Goal: Information Seeking & Learning: Learn about a topic

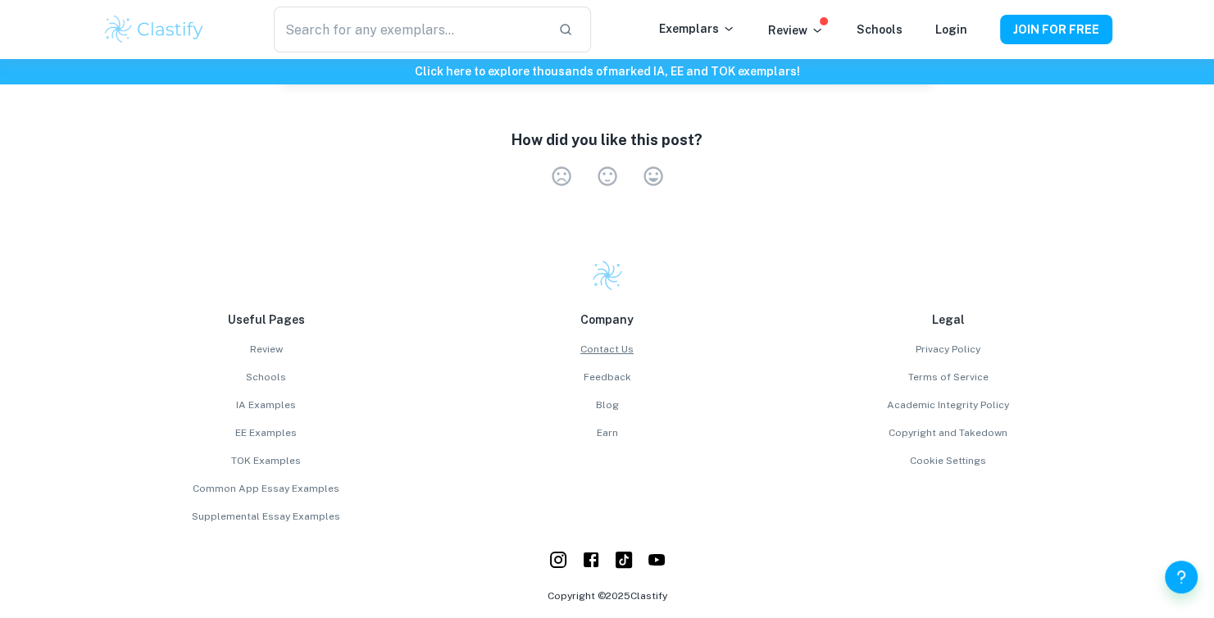
scroll to position [5568, 0]
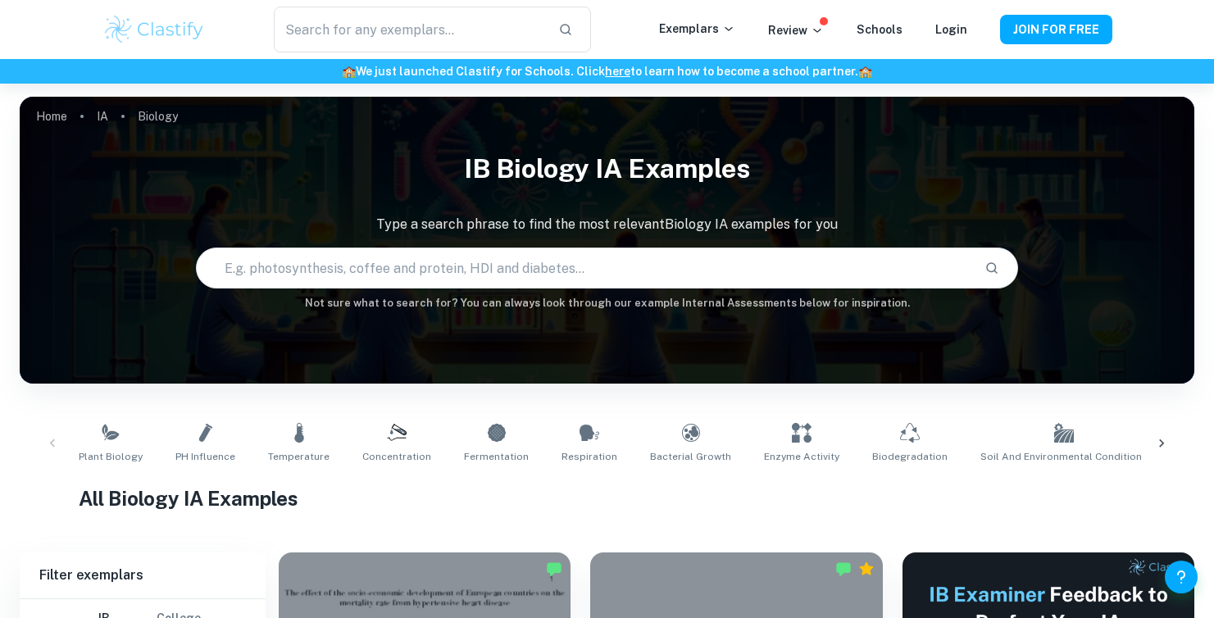
scroll to position [328, 0]
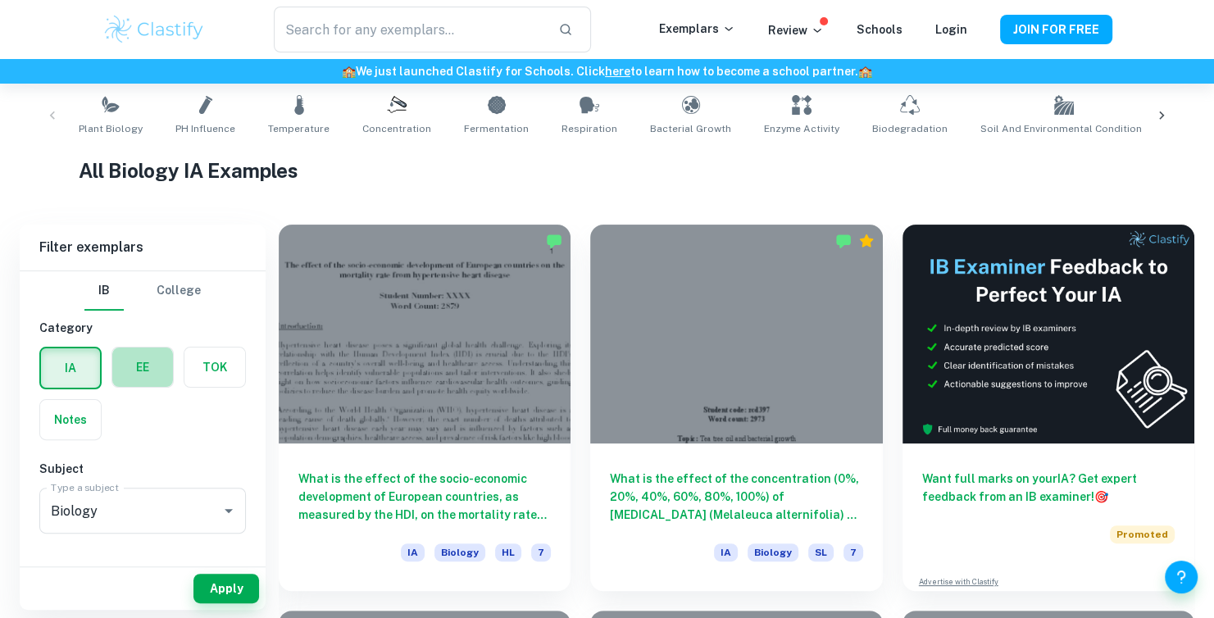
click at [125, 375] on label "button" at bounding box center [142, 367] width 61 height 39
click at [0, 0] on input "radio" at bounding box center [0, 0] width 0 height 0
click at [89, 371] on label "button" at bounding box center [70, 367] width 61 height 39
click at [0, 0] on input "radio" at bounding box center [0, 0] width 0 height 0
click at [144, 498] on input "Biology" at bounding box center [120, 510] width 146 height 31
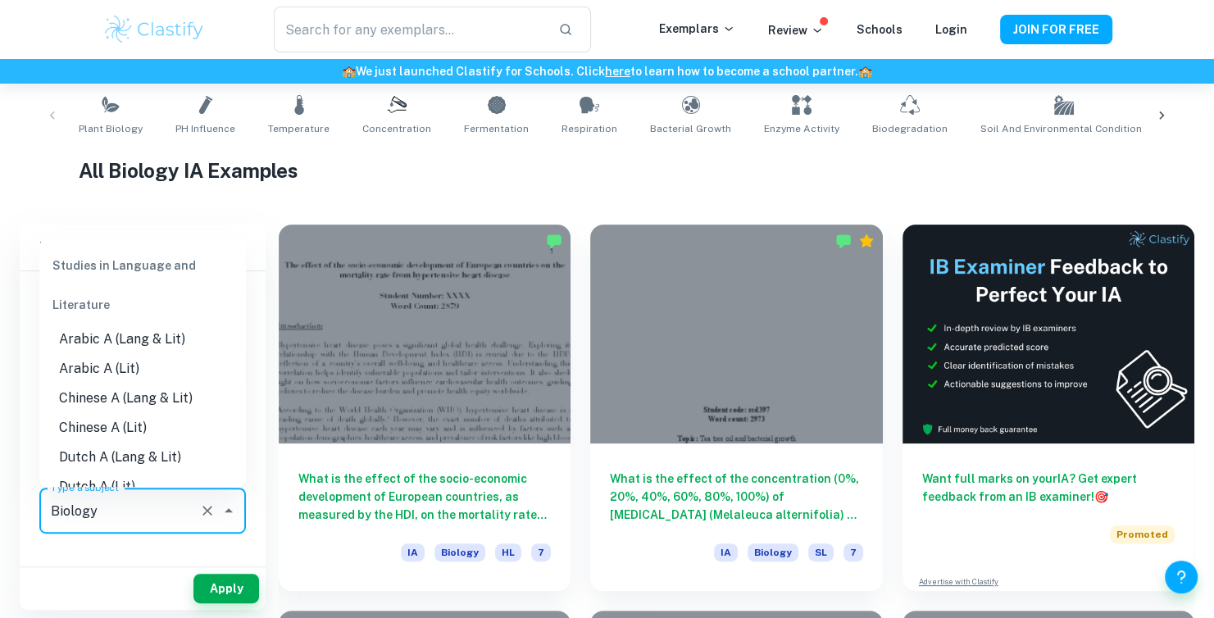
scroll to position [1854, 0]
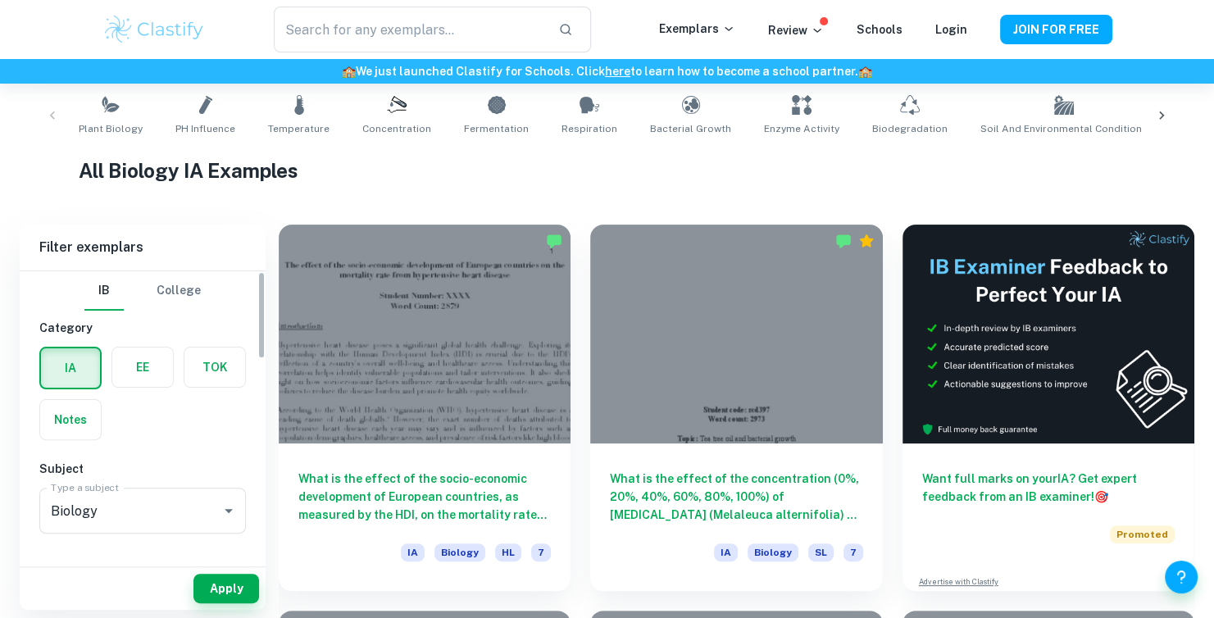
click at [124, 537] on div "Type a subject Biology Type a subject" at bounding box center [142, 514] width 207 height 52
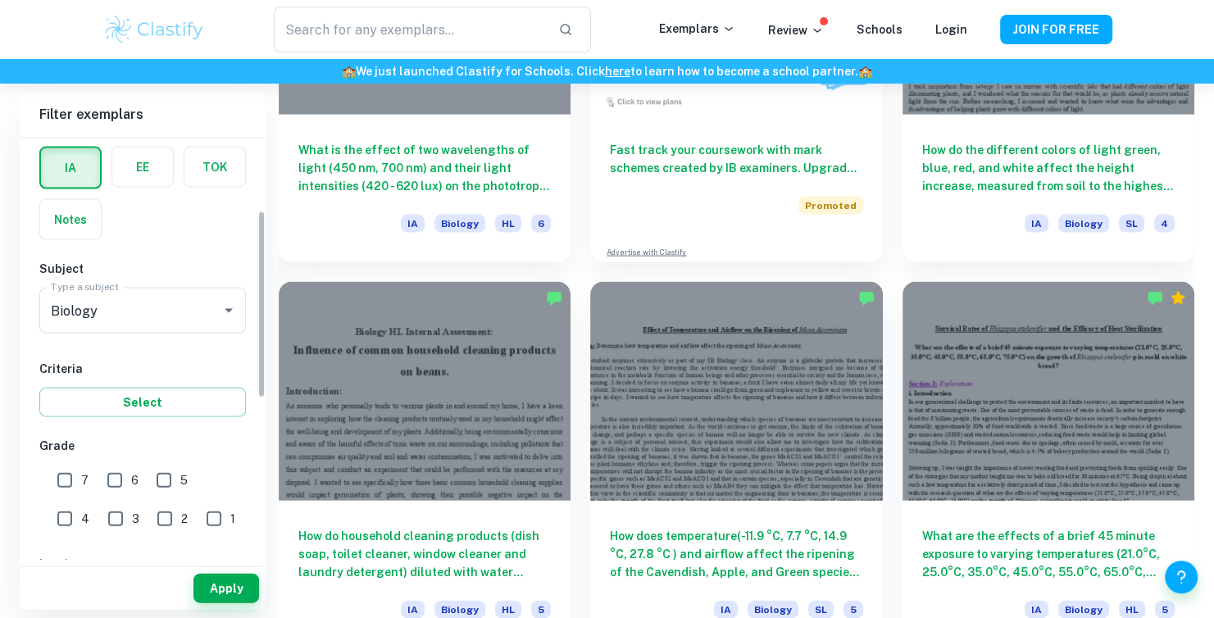
scroll to position [164, 0]
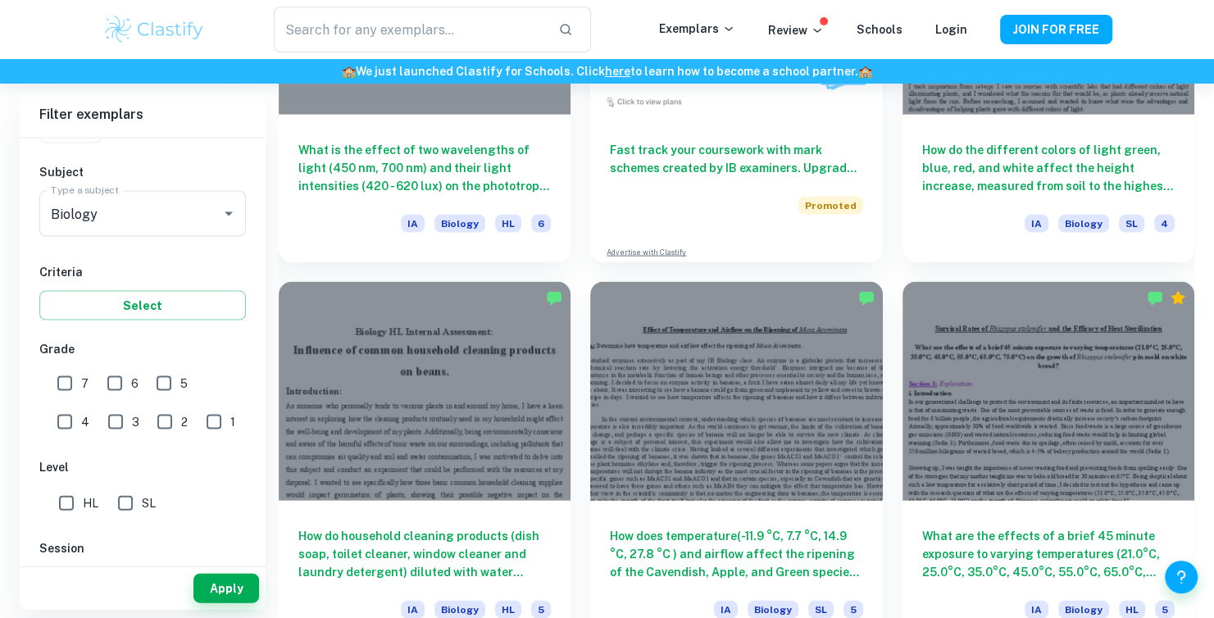
click at [198, 425] on input "1" at bounding box center [214, 422] width 33 height 33
click at [205, 592] on button "Apply" at bounding box center [226, 589] width 66 height 30
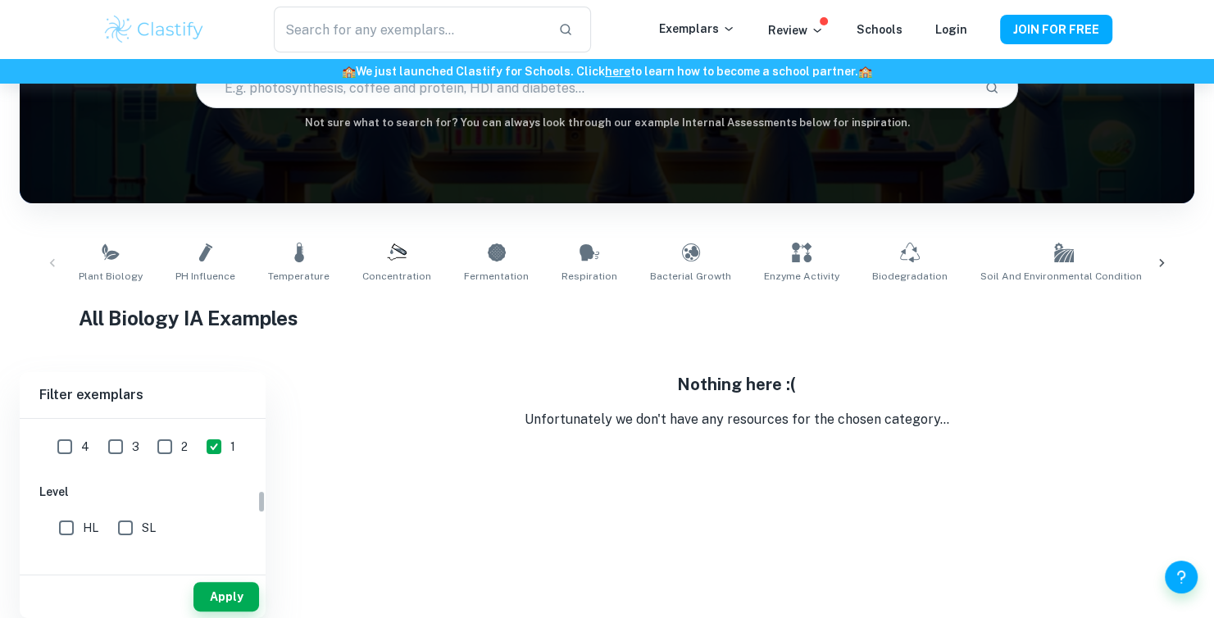
scroll to position [410, 0]
click at [198, 450] on input "1" at bounding box center [214, 456] width 33 height 33
checkbox input "false"
click at [148, 455] on input "2" at bounding box center [164, 456] width 33 height 33
checkbox input "true"
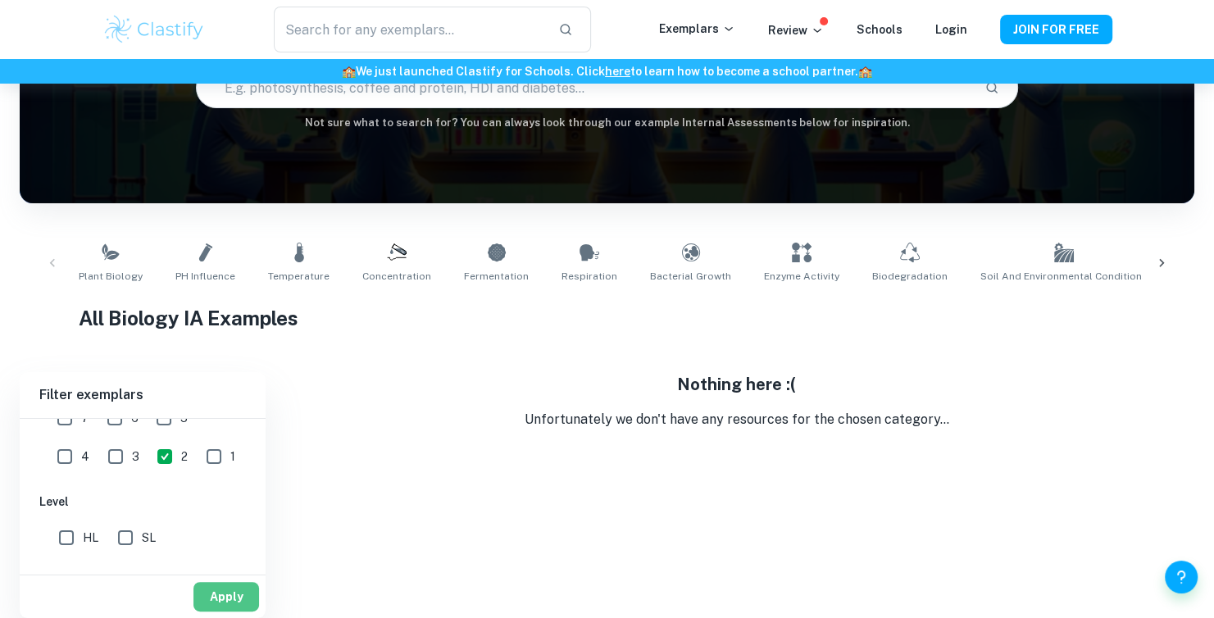
click at [202, 590] on button "Apply" at bounding box center [226, 597] width 66 height 30
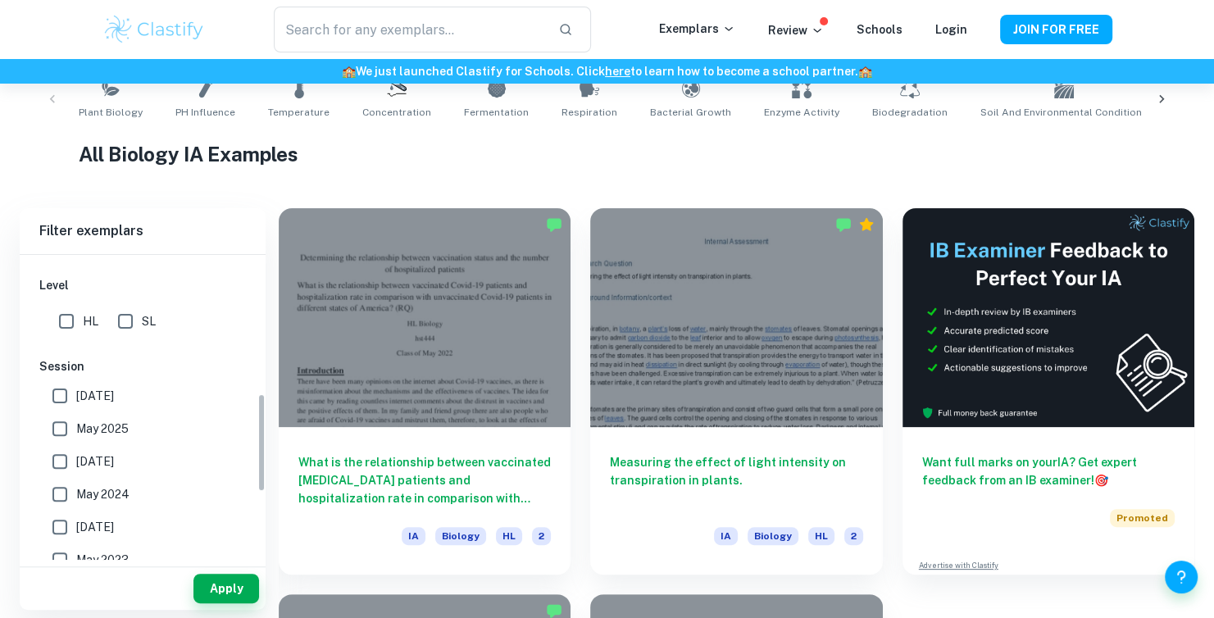
scroll to position [492, 0]
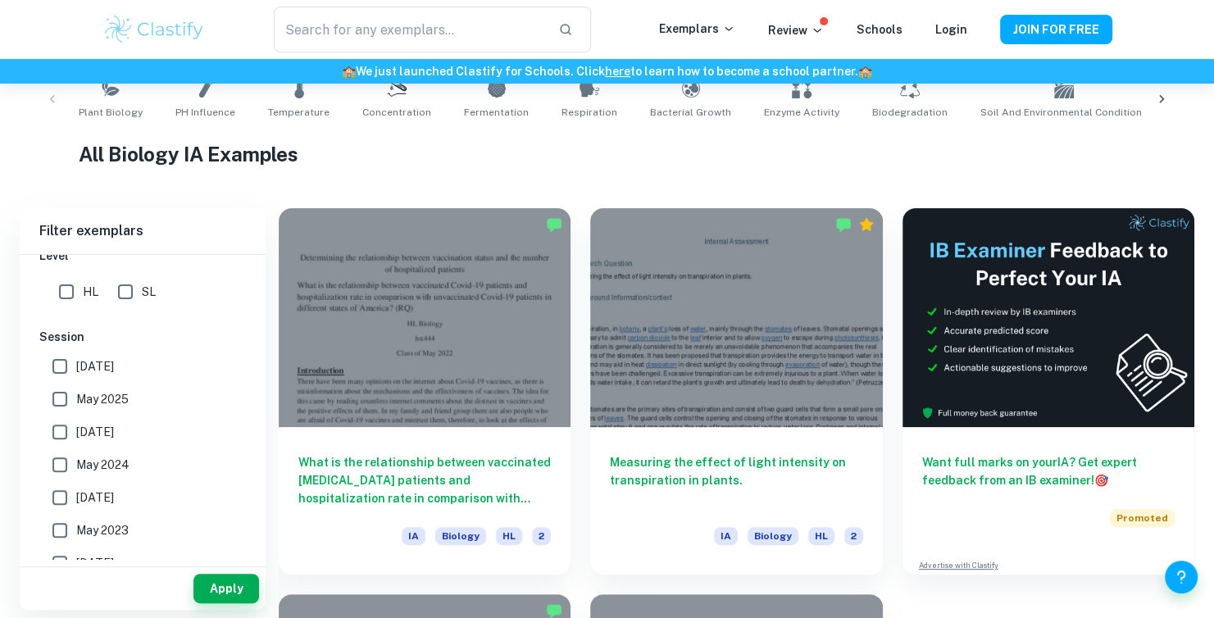
click at [76, 294] on input "HL" at bounding box center [66, 291] width 33 height 33
checkbox input "true"
click at [238, 591] on button "Apply" at bounding box center [226, 589] width 66 height 30
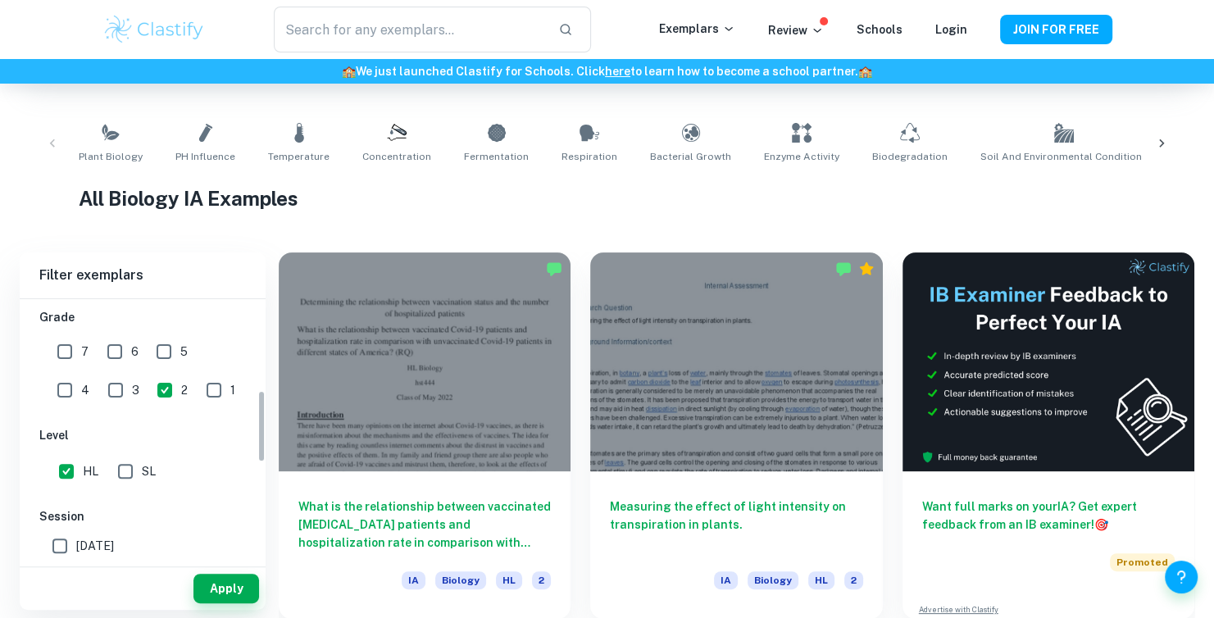
scroll to position [328, 0]
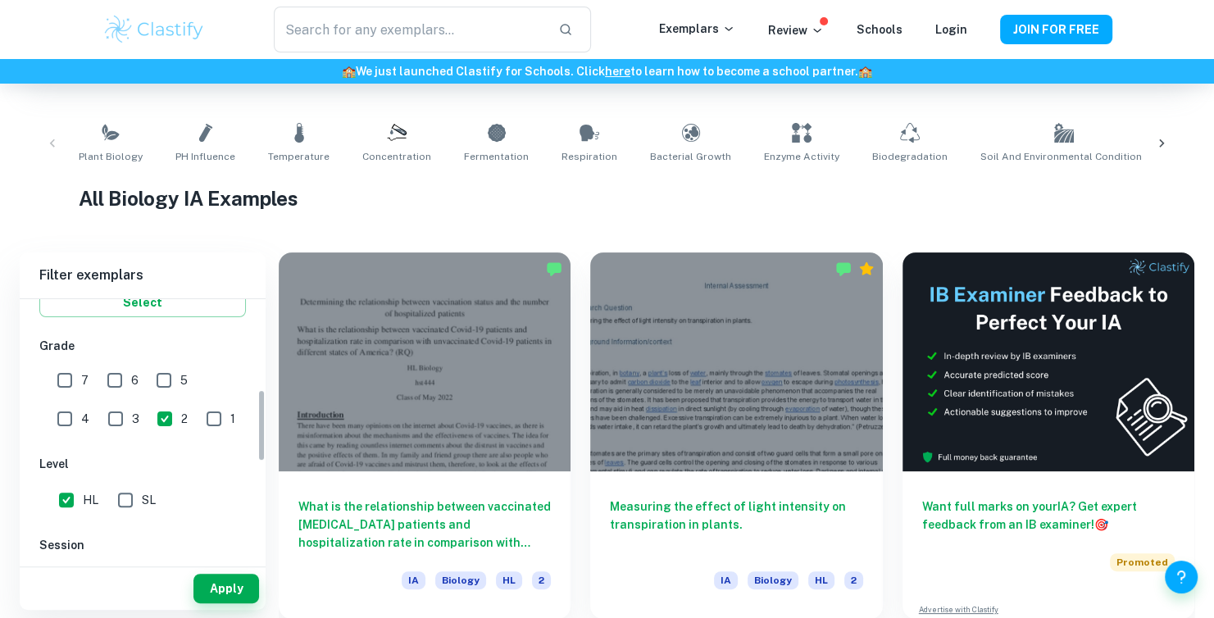
click at [99, 425] on input "3" at bounding box center [115, 419] width 33 height 33
checkbox input "true"
click at [81, 403] on input "4" at bounding box center [64, 419] width 33 height 33
checkbox input "true"
click at [207, 576] on button "Apply" at bounding box center [226, 589] width 66 height 30
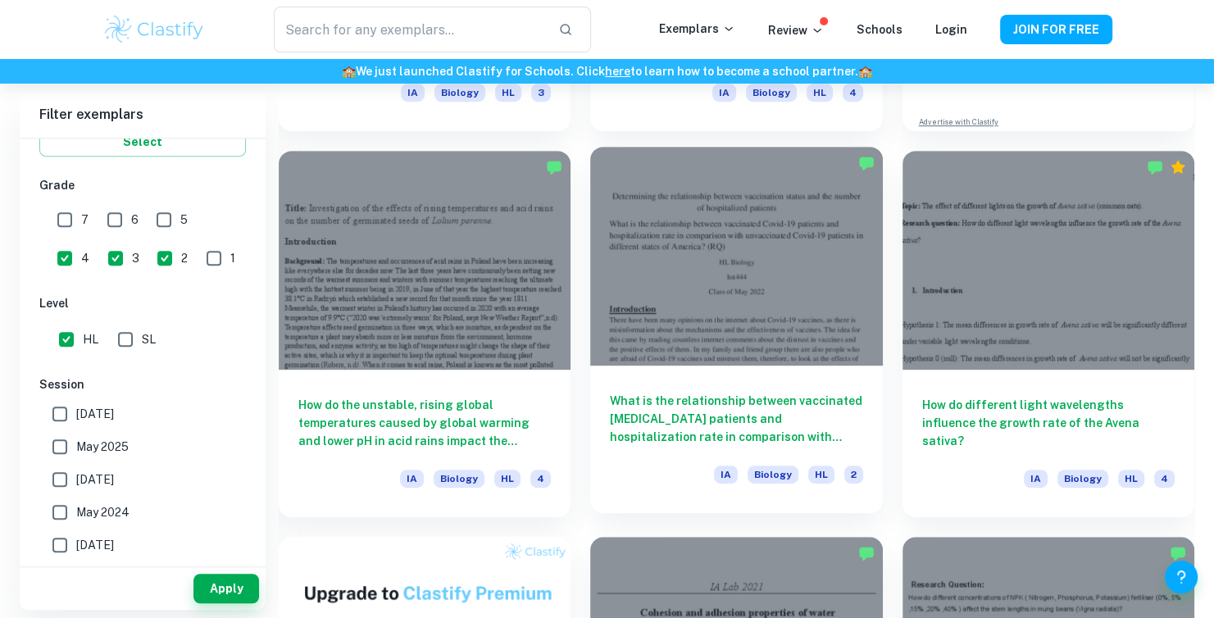
scroll to position [874, 0]
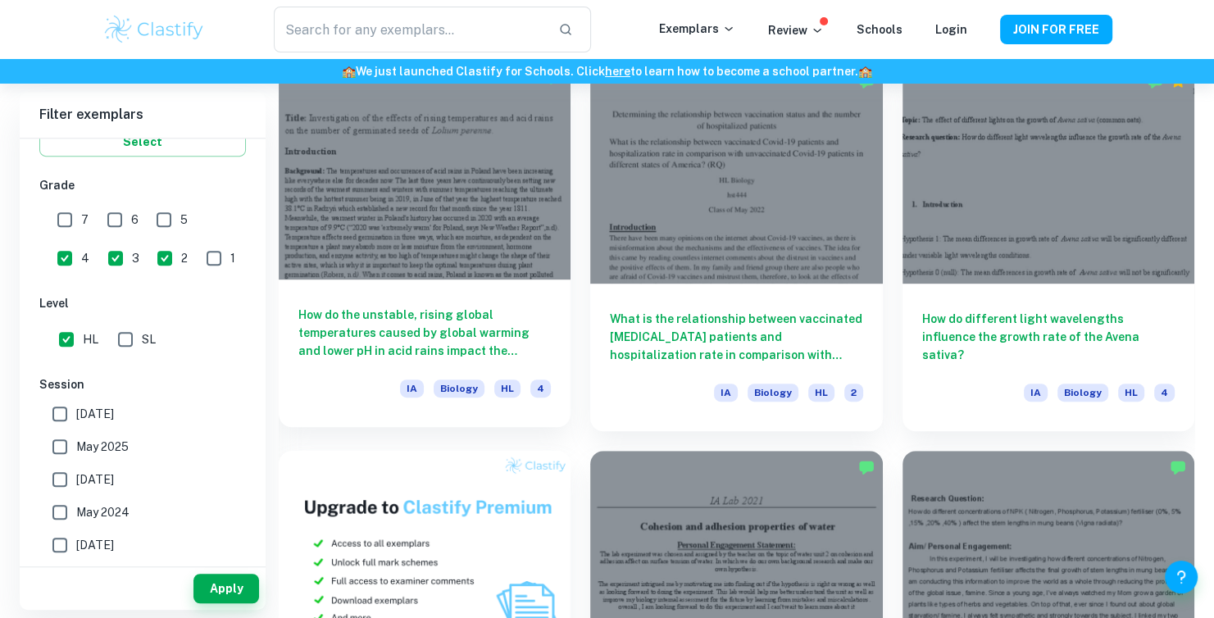
click at [507, 232] on div at bounding box center [425, 170] width 292 height 219
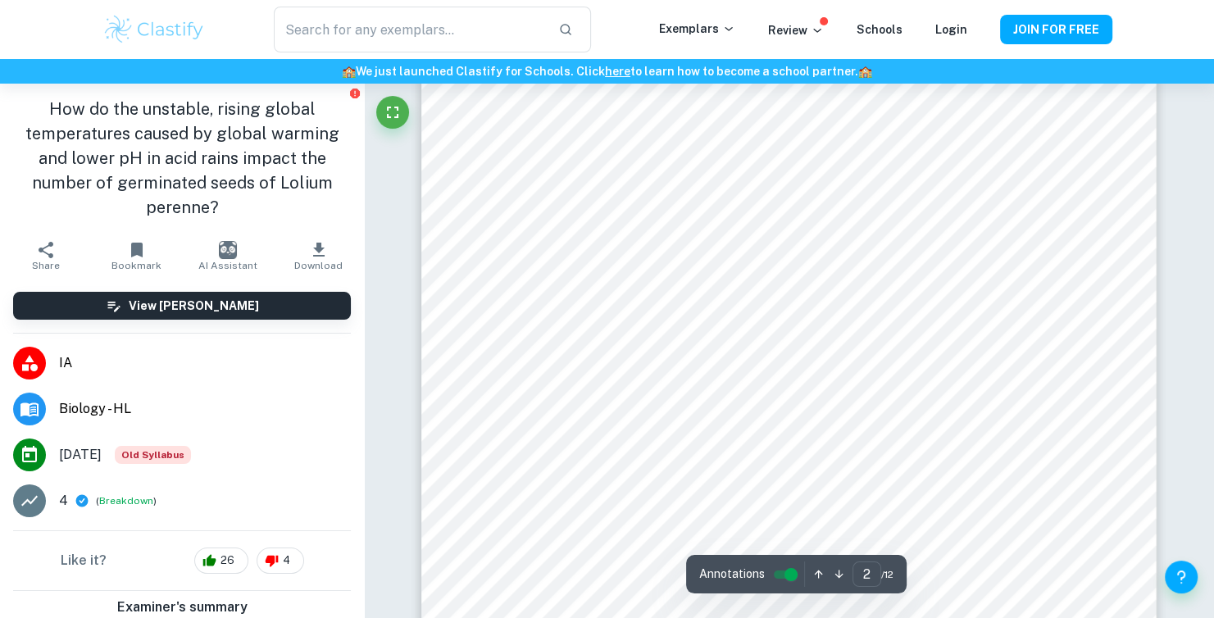
scroll to position [1394, 0]
type input "5"
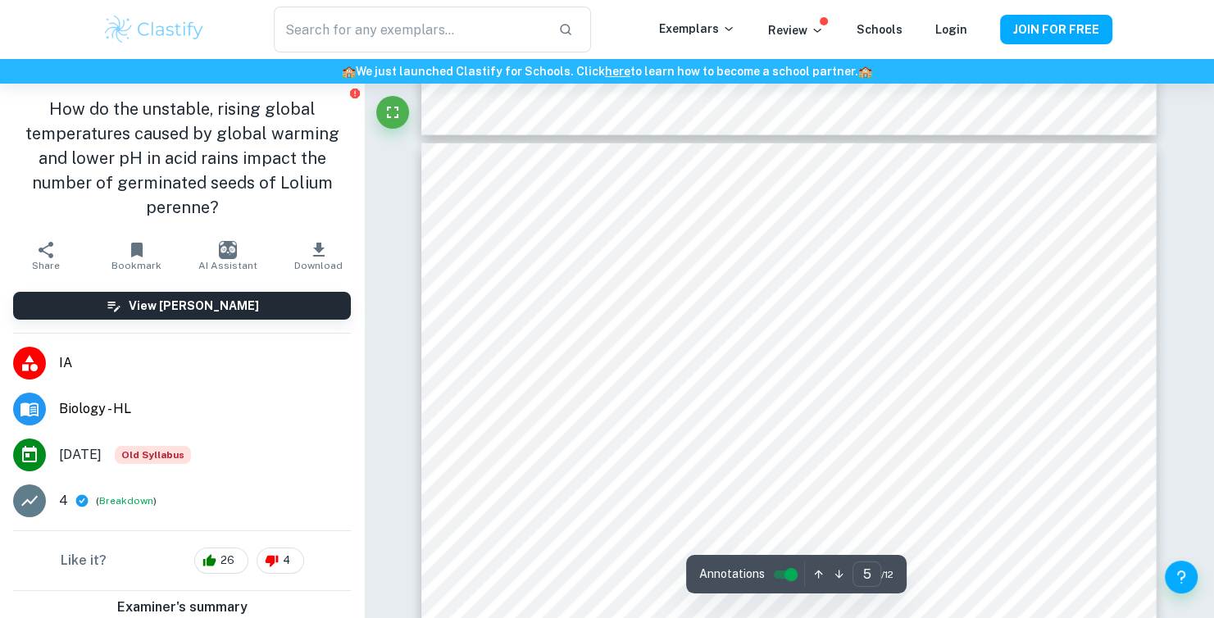
scroll to position [4181, 0]
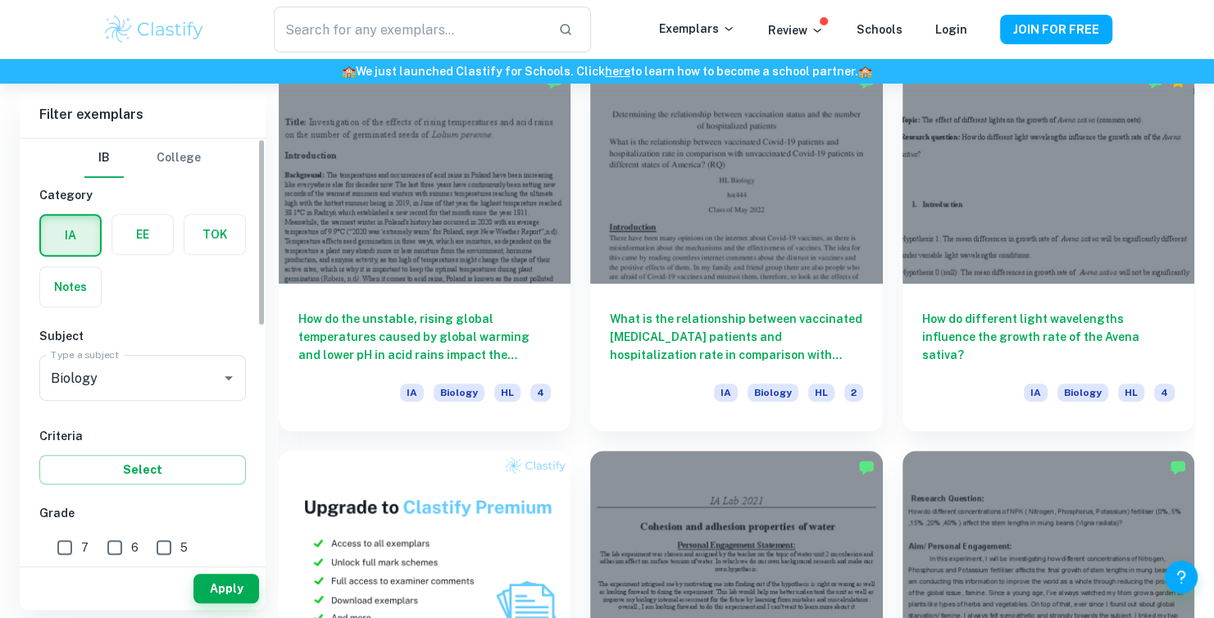
scroll to position [164, 0]
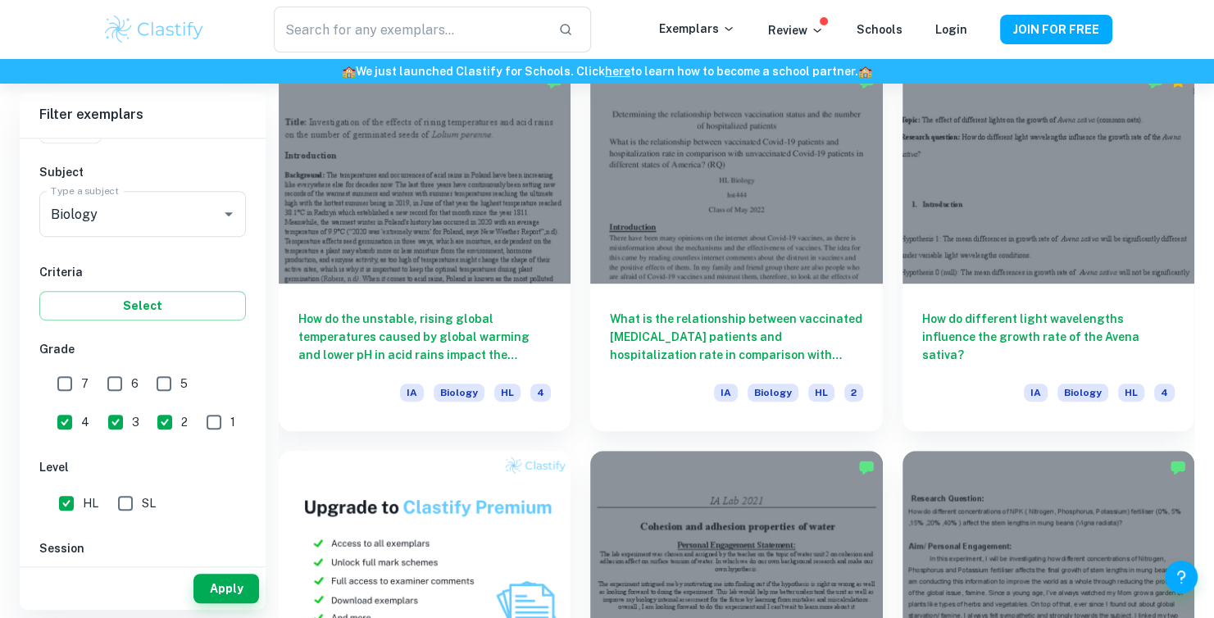
click at [181, 419] on span "2" at bounding box center [184, 422] width 7 height 18
click at [148, 419] on input "2" at bounding box center [164, 422] width 33 height 33
checkbox input "false"
drag, startPoint x: 61, startPoint y: 425, endPoint x: 86, endPoint y: 422, distance: 24.8
click at [99, 424] on input "3" at bounding box center [115, 422] width 33 height 33
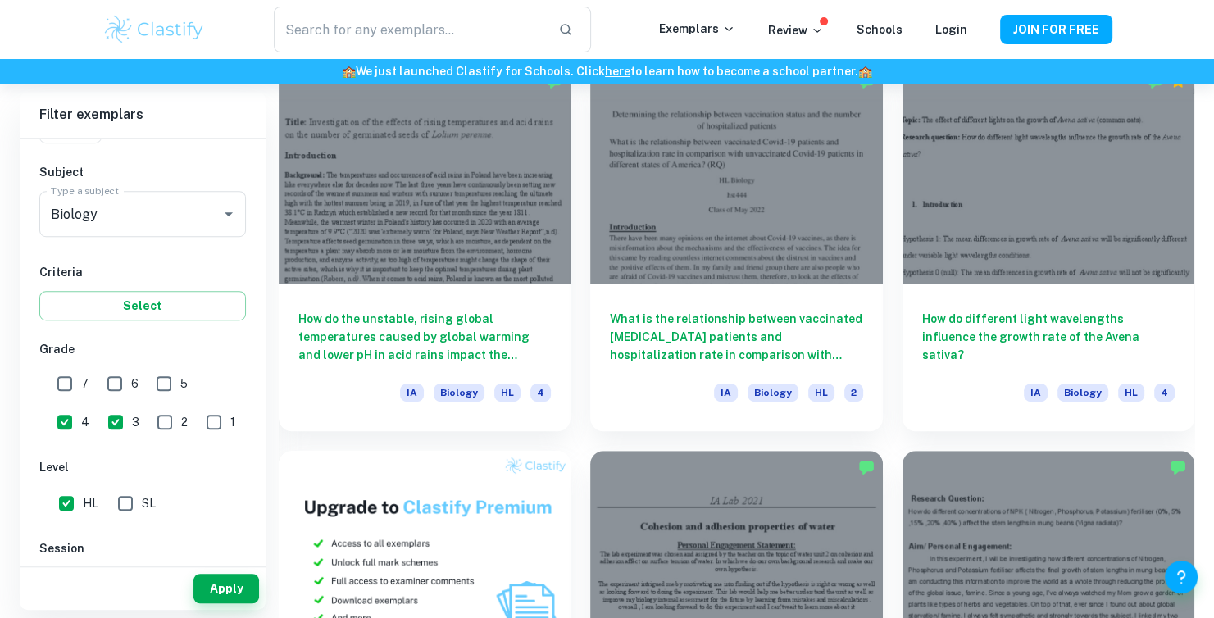
checkbox input "false"
drag, startPoint x: 232, startPoint y: 380, endPoint x: 221, endPoint y: 376, distance: 11.2
click at [89, 413] on span "4" at bounding box center [85, 422] width 8 height 18
click at [81, 406] on input "4" at bounding box center [64, 422] width 33 height 33
checkbox input "false"
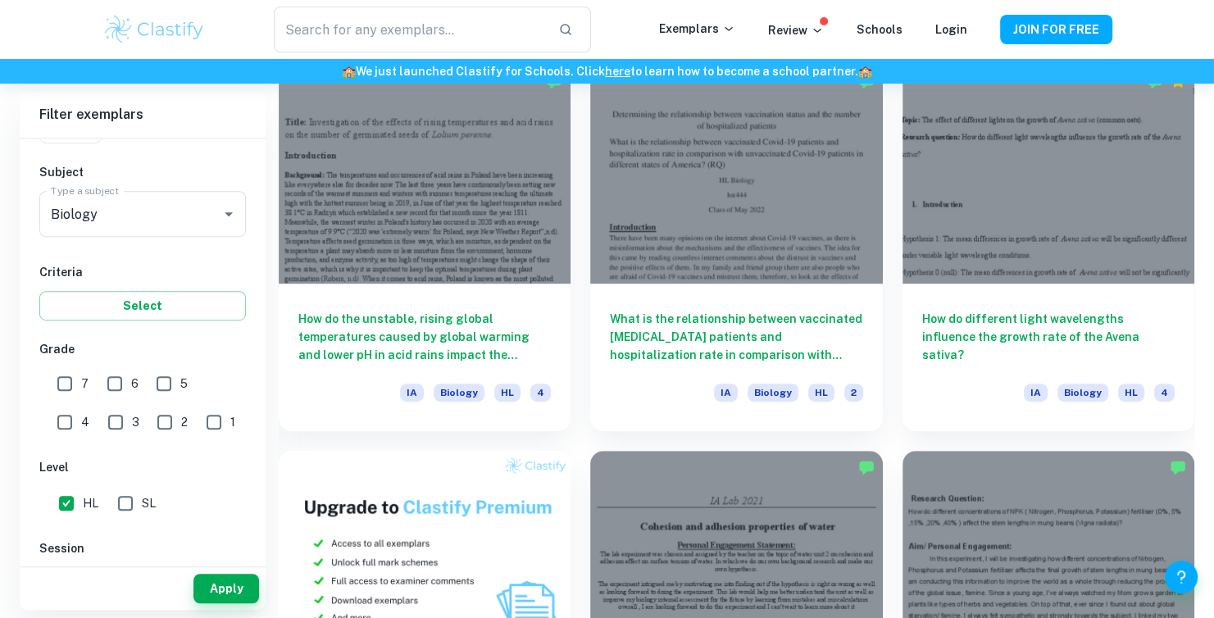
click at [47, 383] on div "7 6 5 4 3 2 1" at bounding box center [145, 400] width 212 height 76
click at [78, 389] on input "7" at bounding box center [64, 383] width 33 height 33
checkbox input "true"
click at [139, 387] on div "6" at bounding box center [126, 381] width 49 height 38
click at [134, 384] on span "6" at bounding box center [134, 384] width 7 height 18
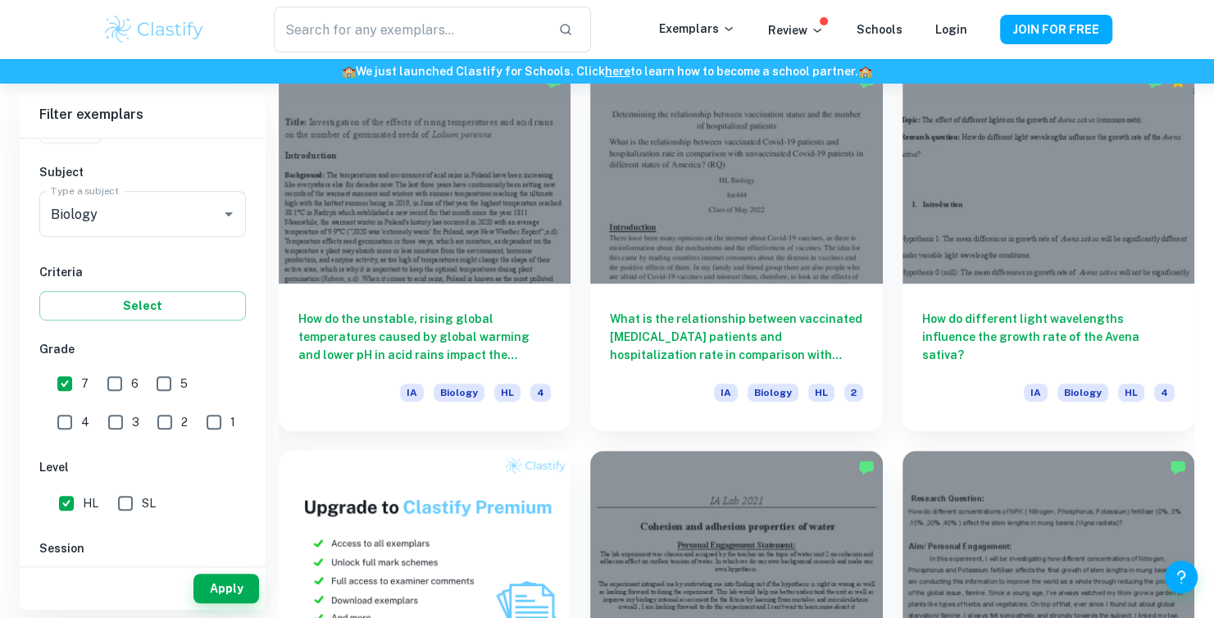
click at [131, 384] on input "6" at bounding box center [114, 383] width 33 height 33
checkbox input "true"
click at [162, 381] on input "5" at bounding box center [164, 383] width 33 height 33
checkbox input "true"
click at [245, 588] on button "Apply" at bounding box center [226, 589] width 66 height 30
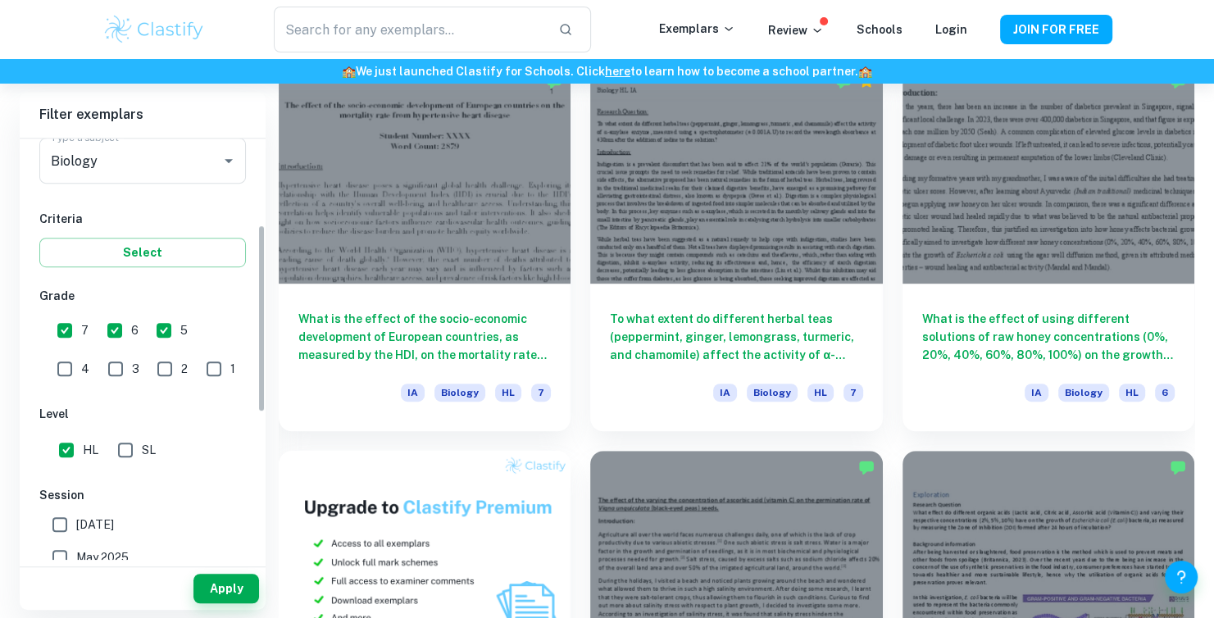
scroll to position [246, 0]
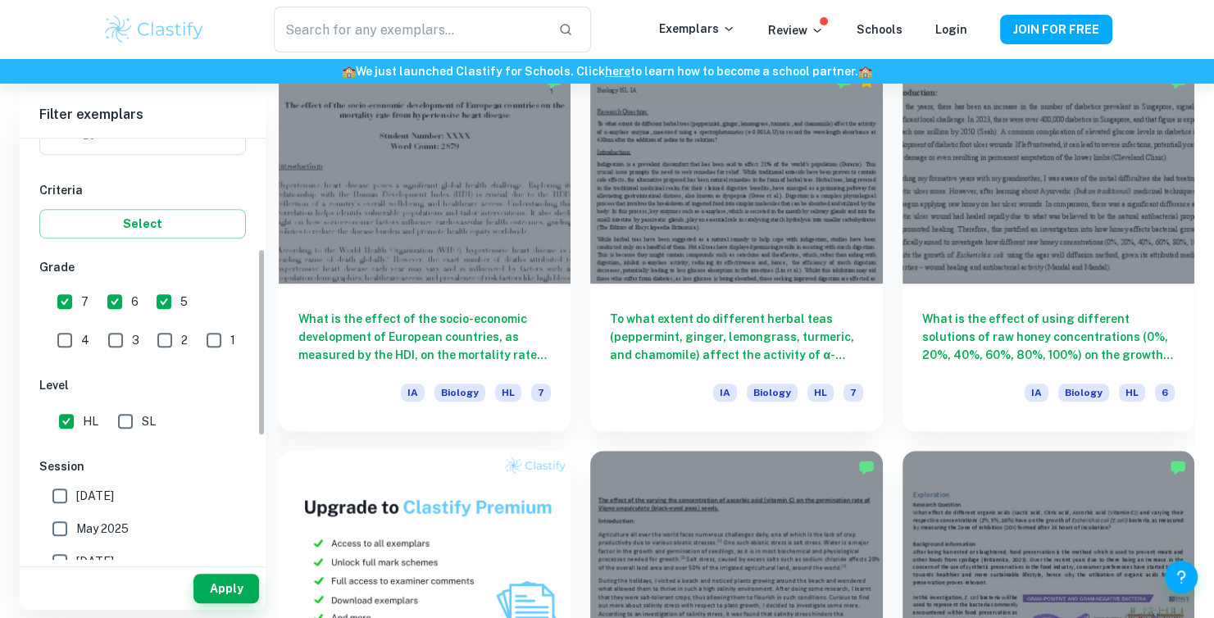
click at [58, 312] on input "7" at bounding box center [64, 301] width 33 height 33
checkbox input "false"
click at [123, 301] on input "6" at bounding box center [114, 301] width 33 height 33
checkbox input "false"
click at [222, 593] on button "Apply" at bounding box center [226, 589] width 66 height 30
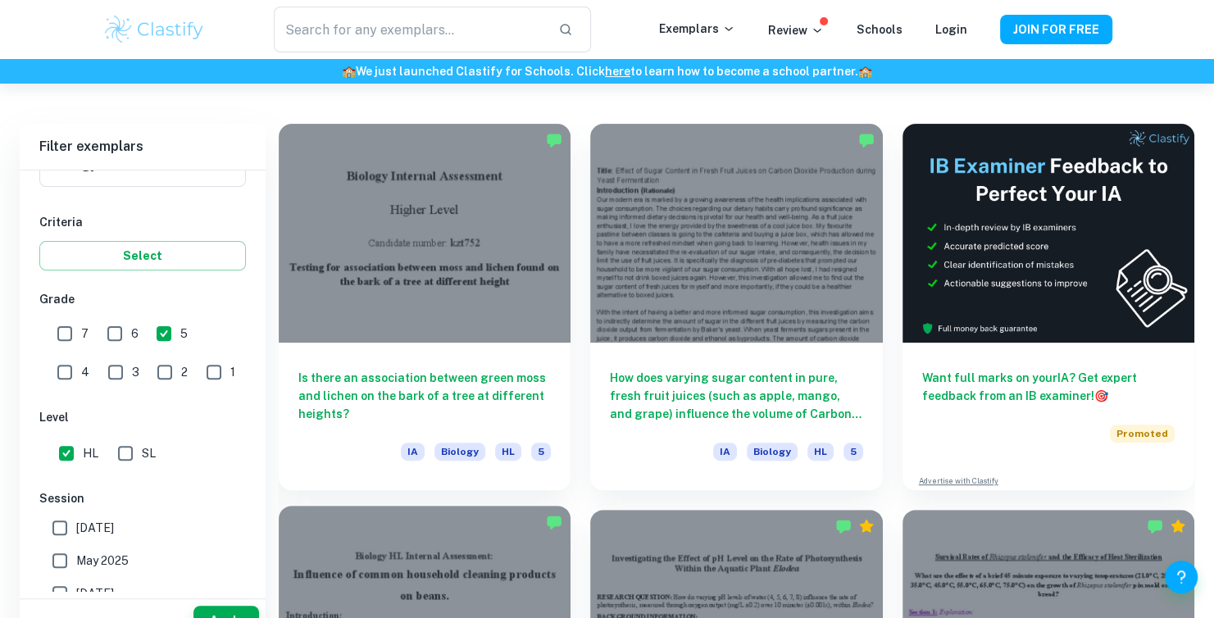
scroll to position [874, 0]
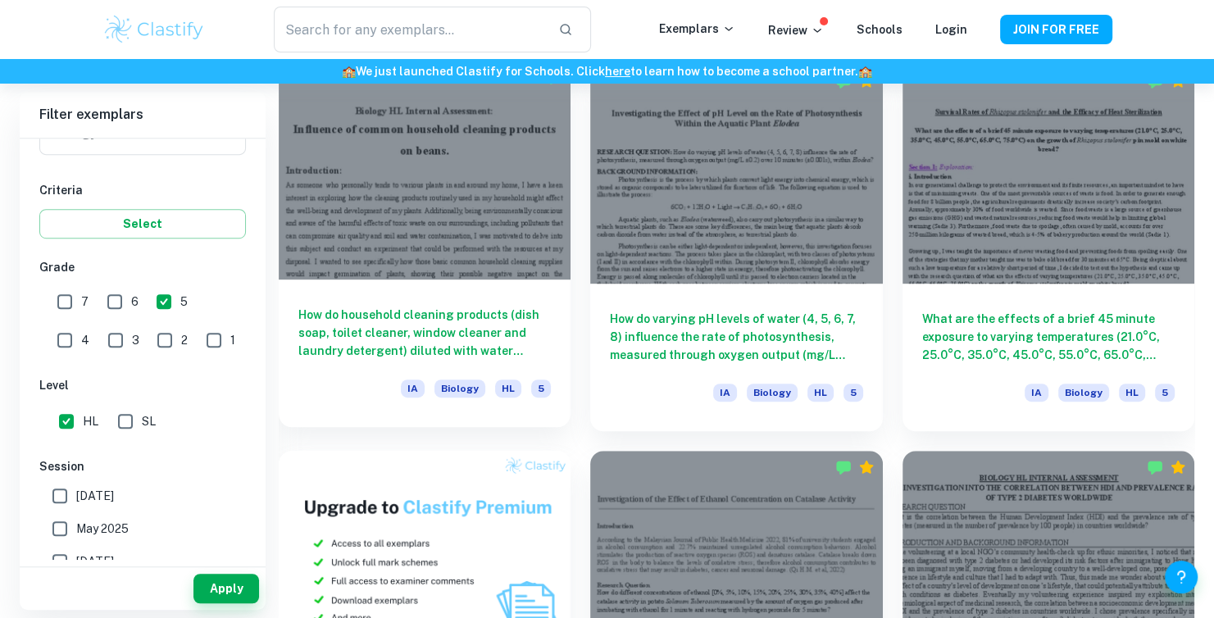
click at [470, 206] on div at bounding box center [425, 170] width 292 height 219
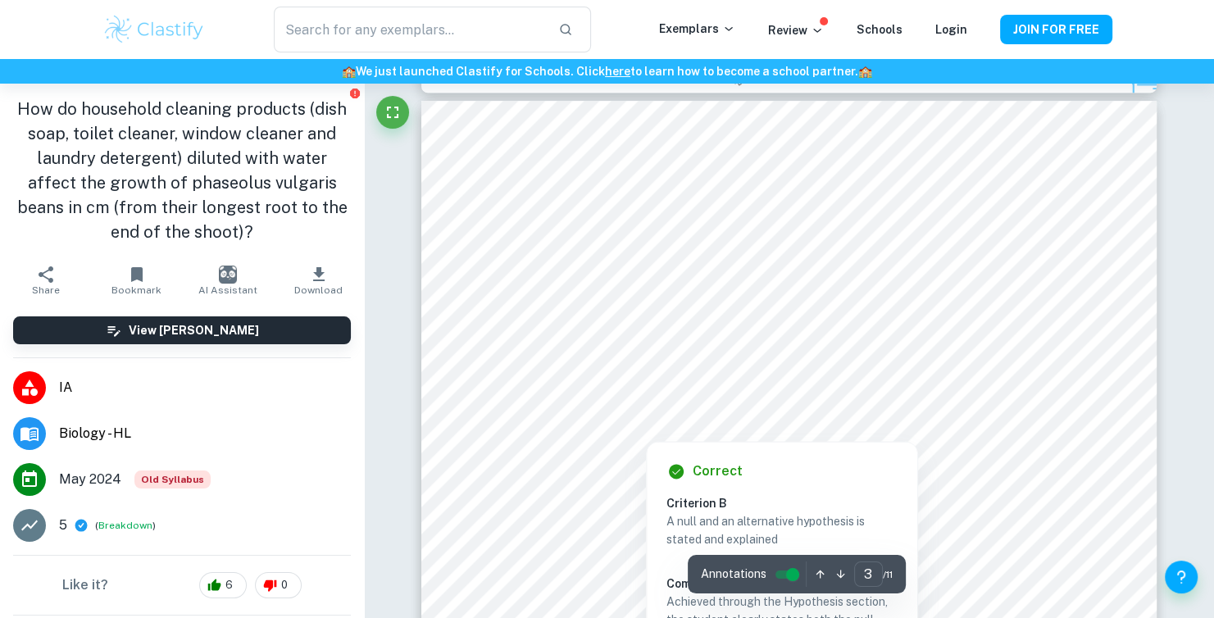
scroll to position [2541, 0]
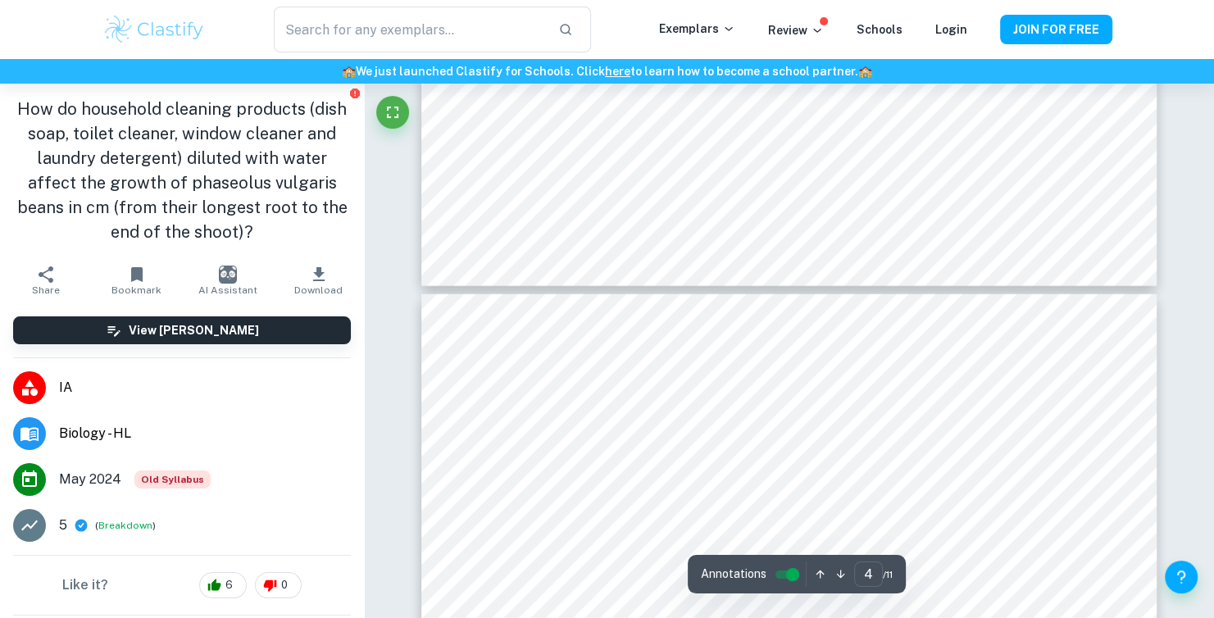
type input "5"
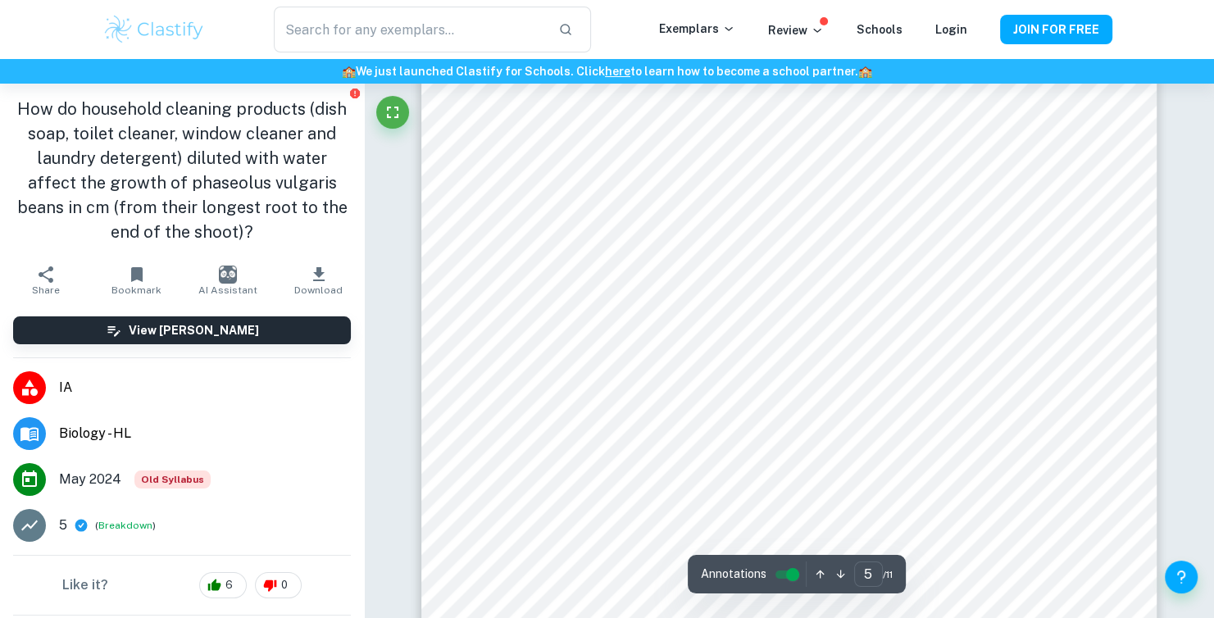
scroll to position [4919, 0]
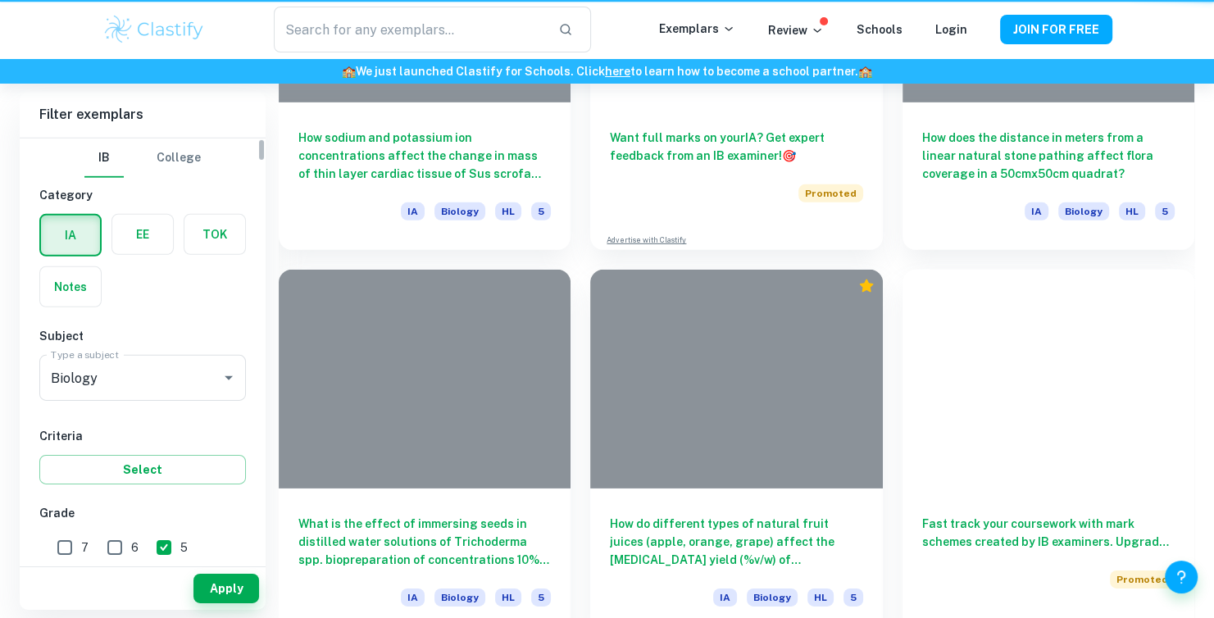
scroll to position [874, 0]
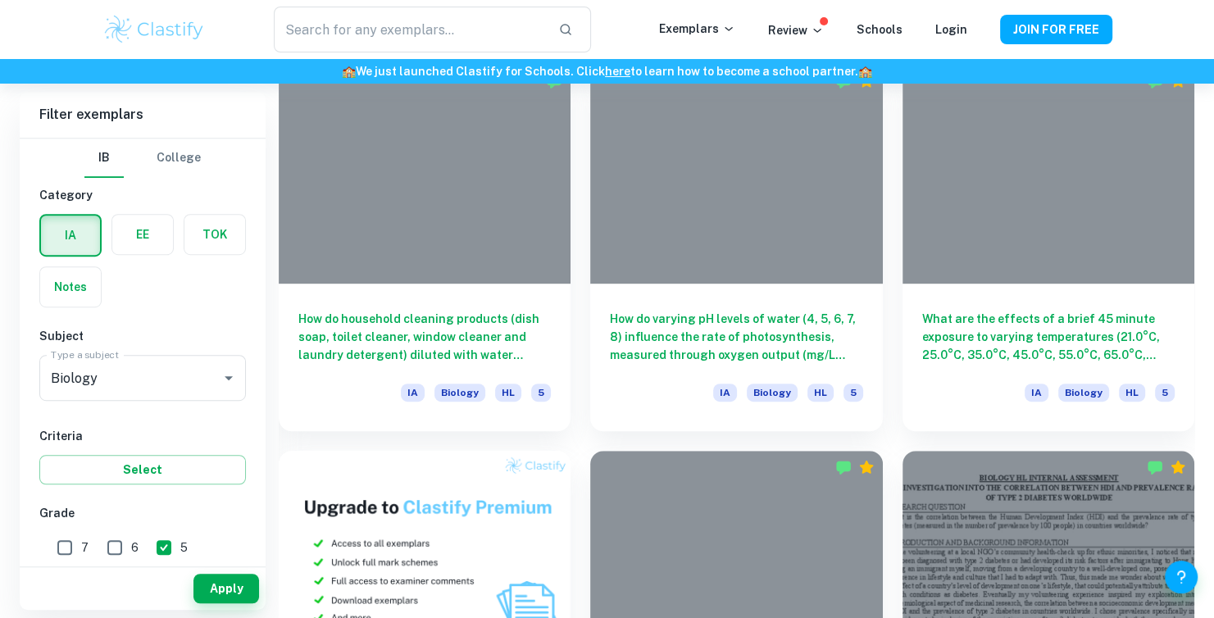
click at [125, 223] on label "button" at bounding box center [142, 234] width 61 height 39
click at [0, 0] on input "radio" at bounding box center [0, 0] width 0 height 0
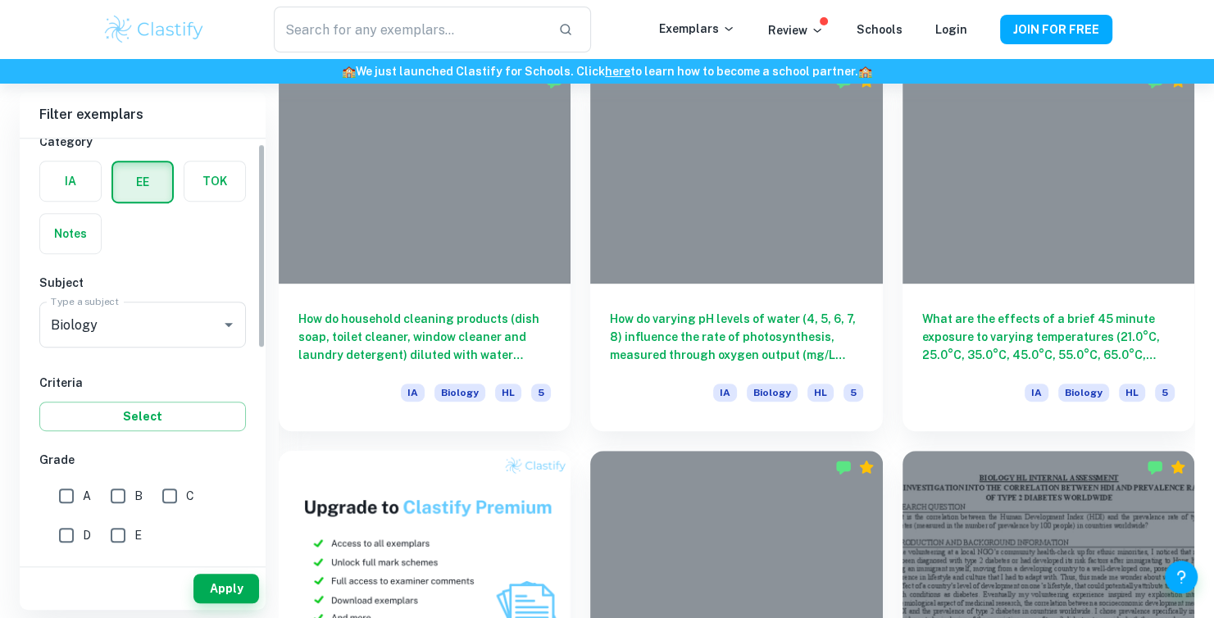
scroll to position [164, 0]
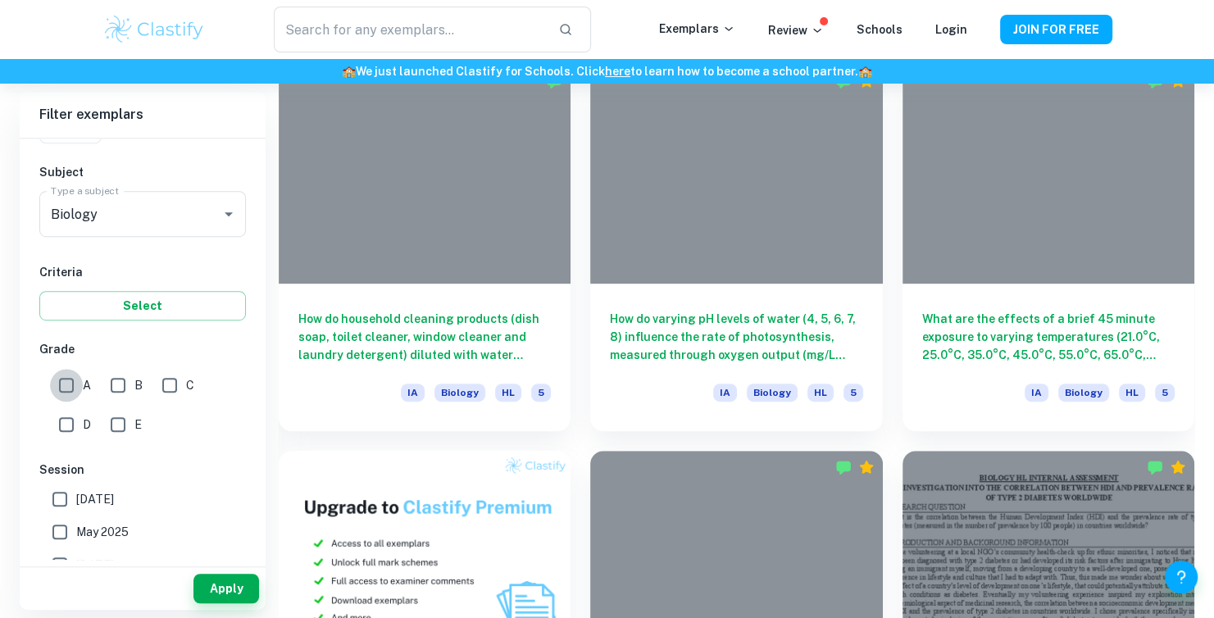
click at [57, 373] on input "A" at bounding box center [66, 385] width 33 height 33
checkbox input "true"
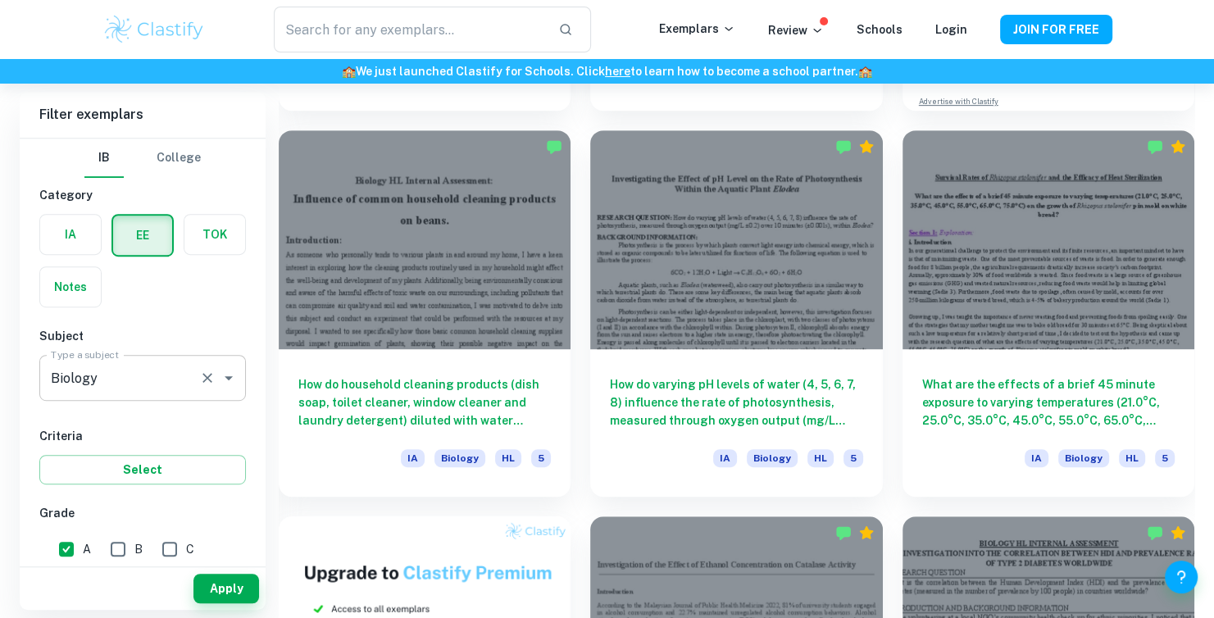
scroll to position [710, 0]
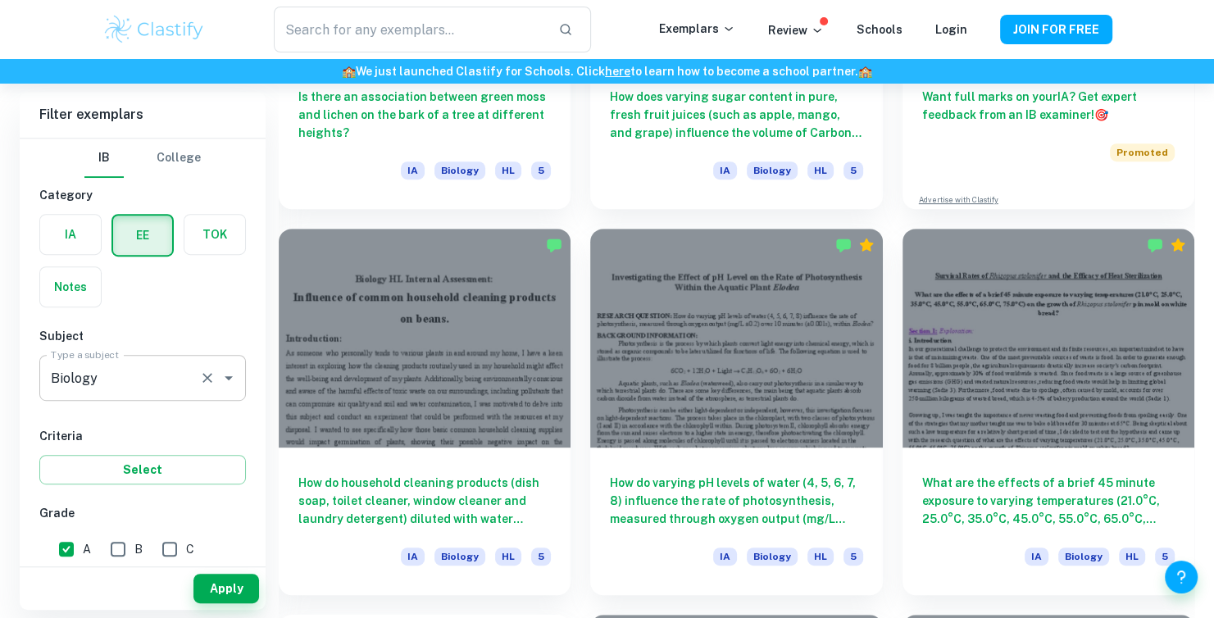
click at [180, 392] on input "Biology" at bounding box center [120, 377] width 146 height 31
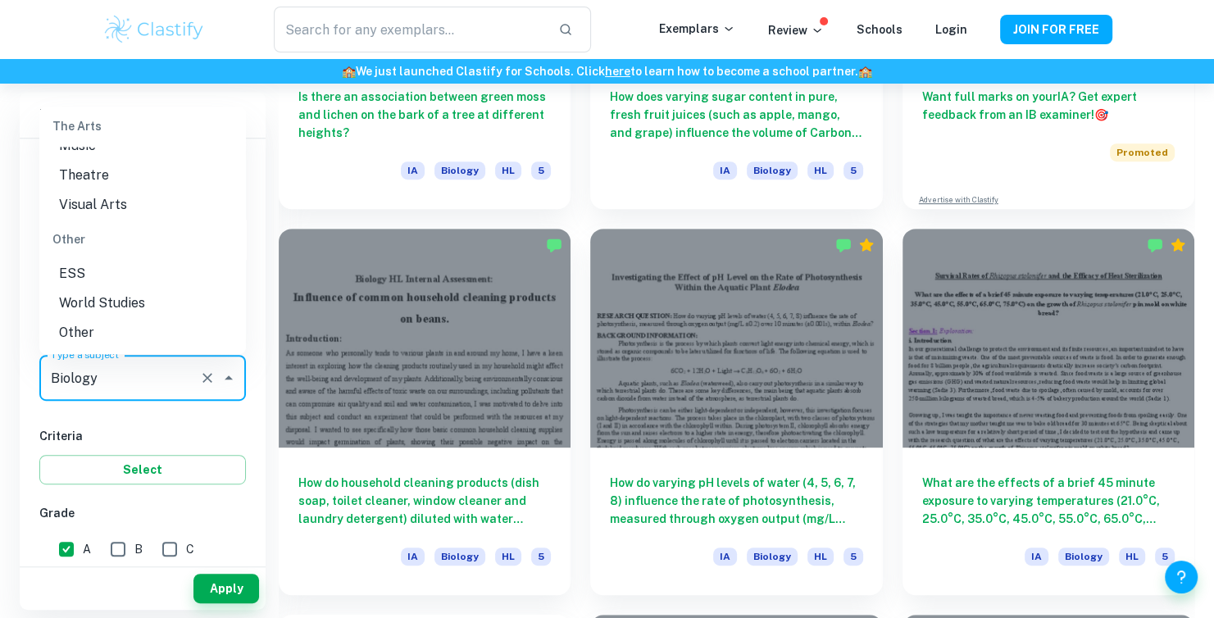
scroll to position [2245, 0]
click at [80, 265] on li "ESS" at bounding box center [142, 274] width 207 height 30
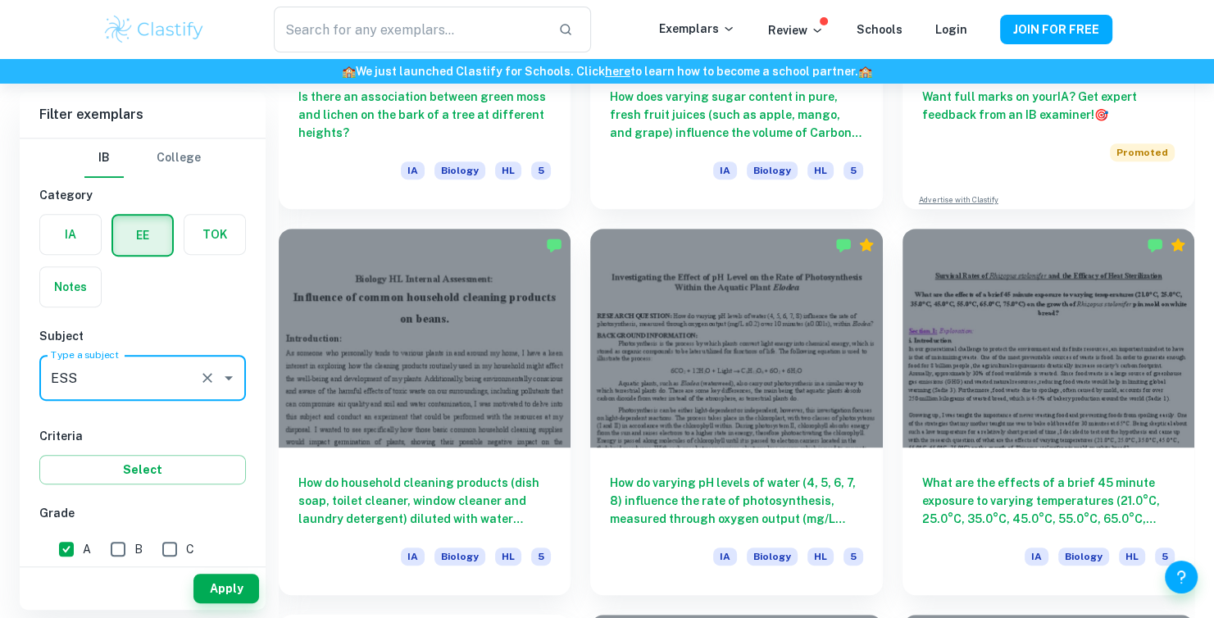
click at [130, 371] on input "ESS" at bounding box center [120, 377] width 146 height 31
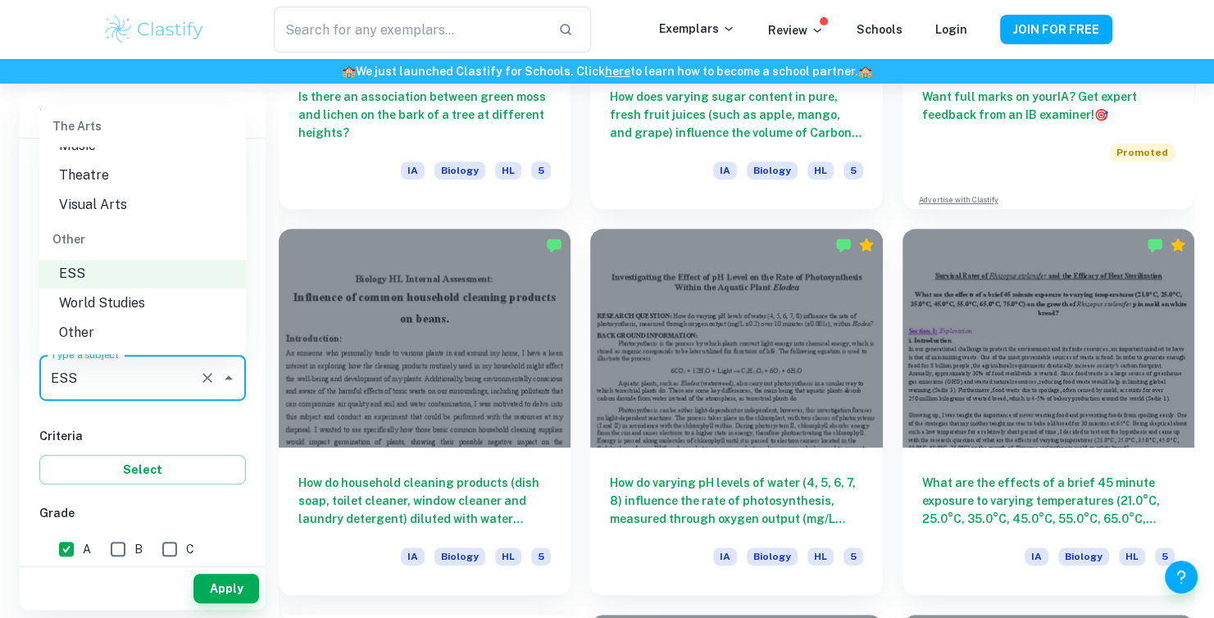
click at [122, 329] on li "Other" at bounding box center [142, 333] width 207 height 30
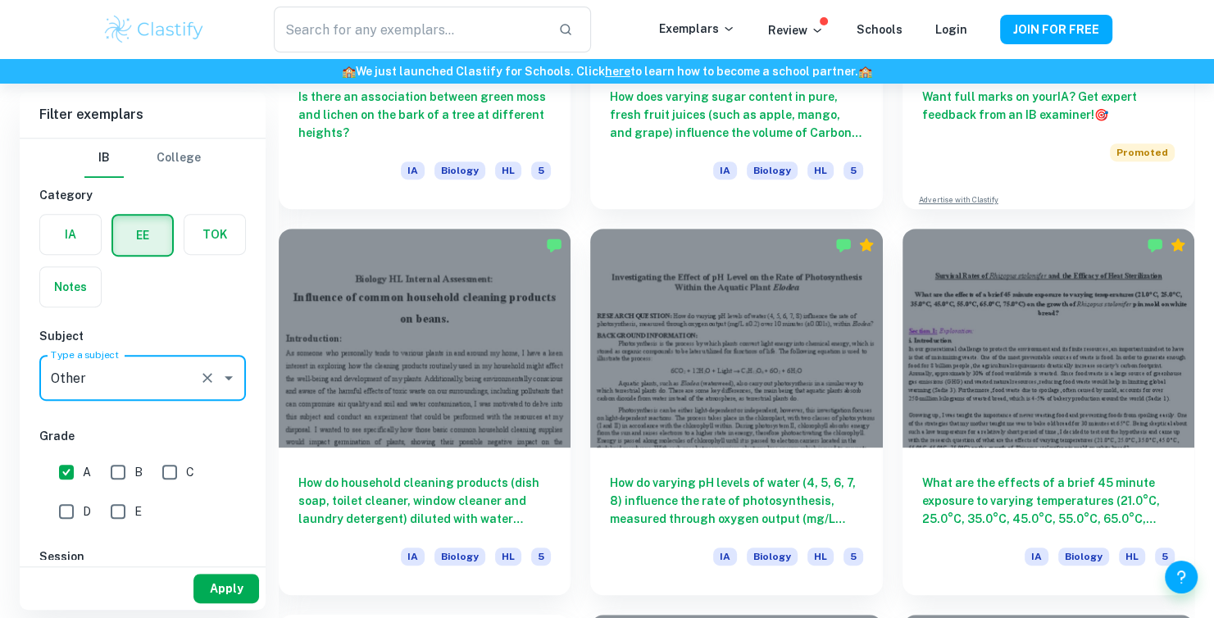
click at [218, 584] on button "Apply" at bounding box center [226, 589] width 66 height 30
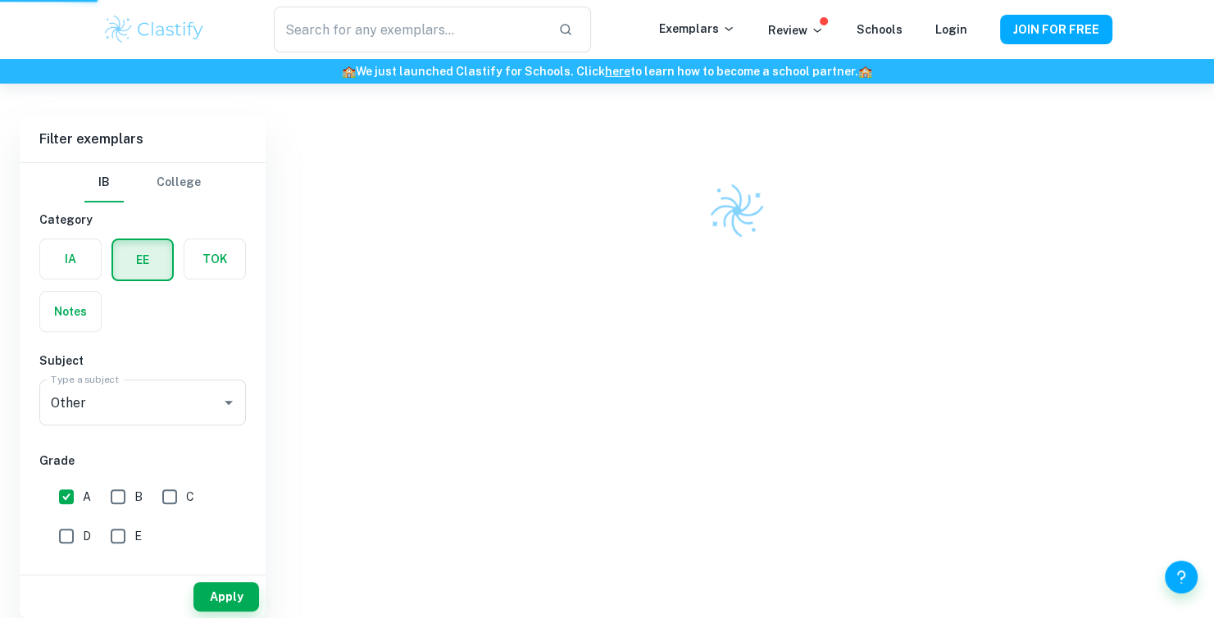
scroll to position [397, 0]
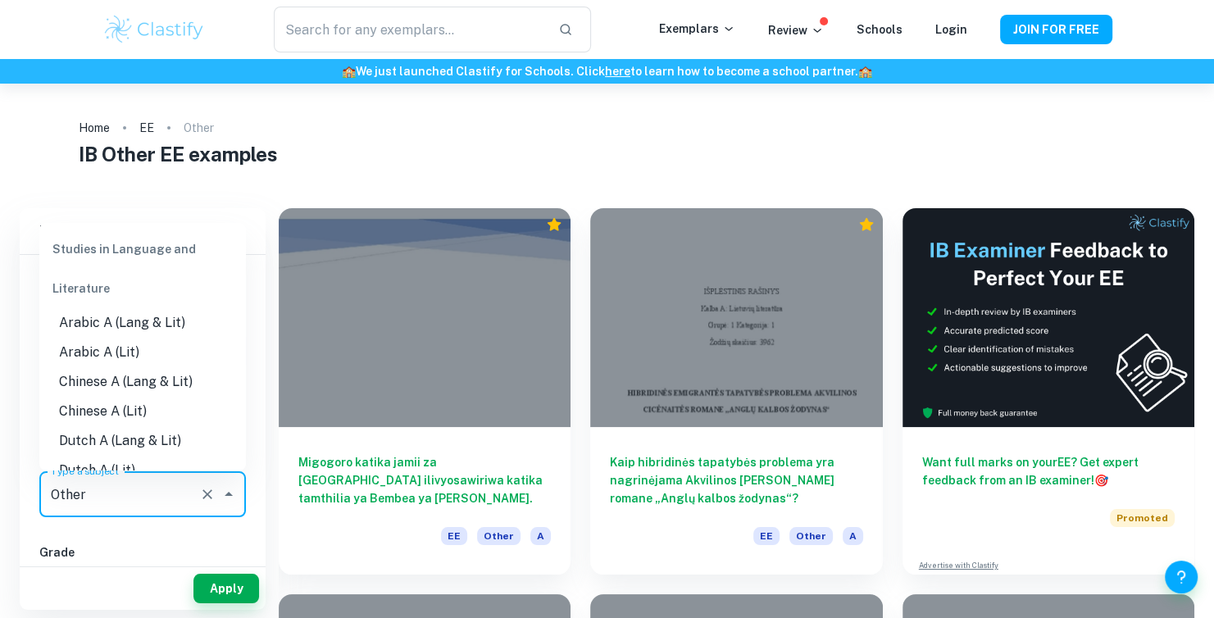
click at [185, 505] on input "Other" at bounding box center [120, 494] width 146 height 31
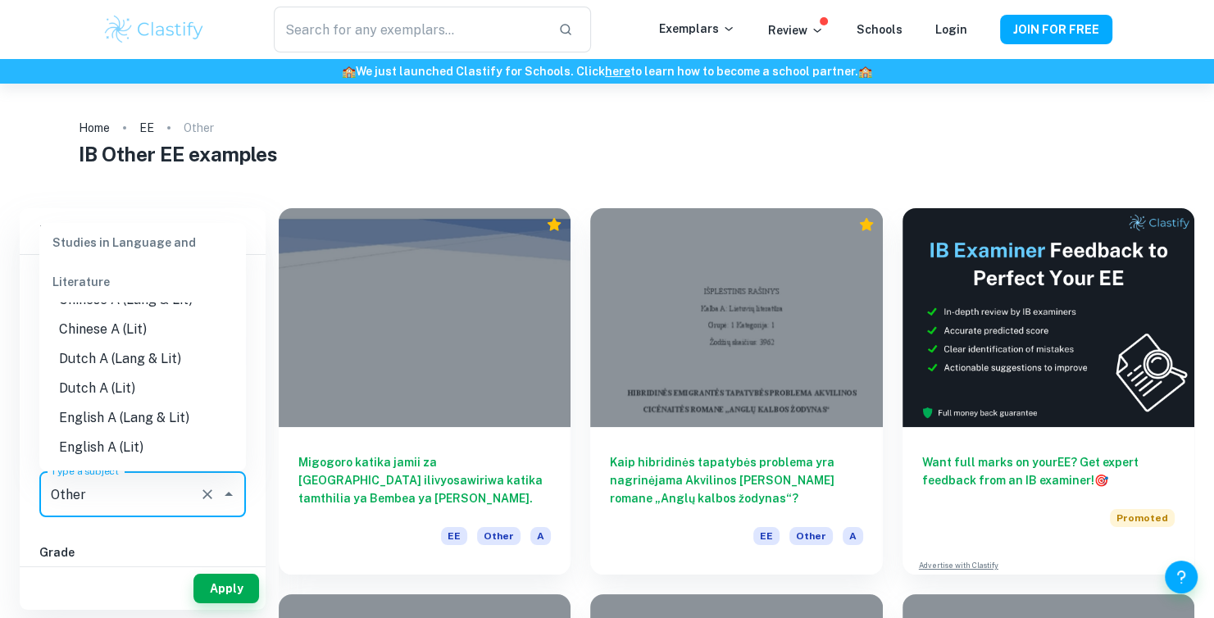
scroll to position [164, 0]
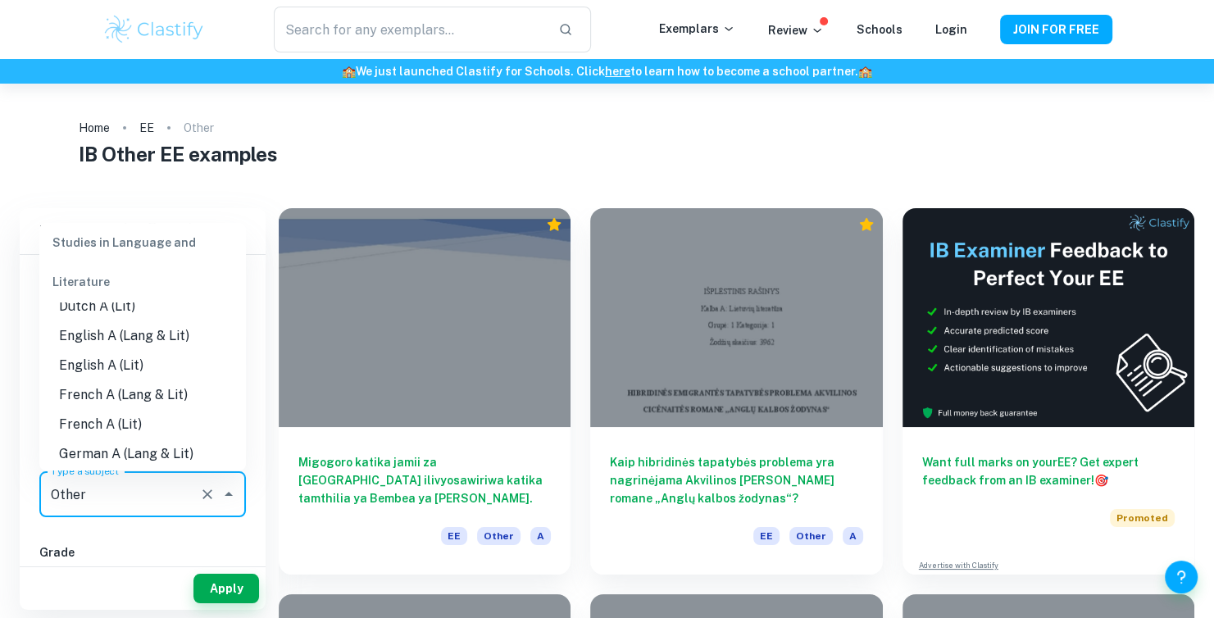
click at [116, 346] on li "English A (Lang & Lit)" at bounding box center [142, 336] width 207 height 30
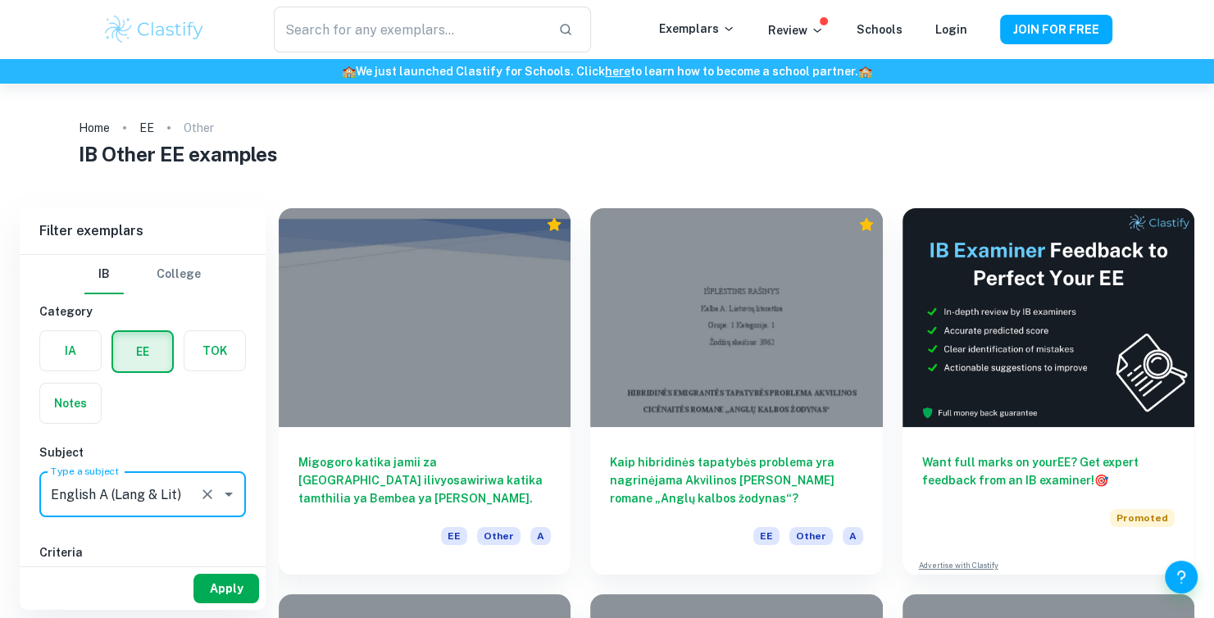
click at [248, 600] on button "Apply" at bounding box center [226, 589] width 66 height 30
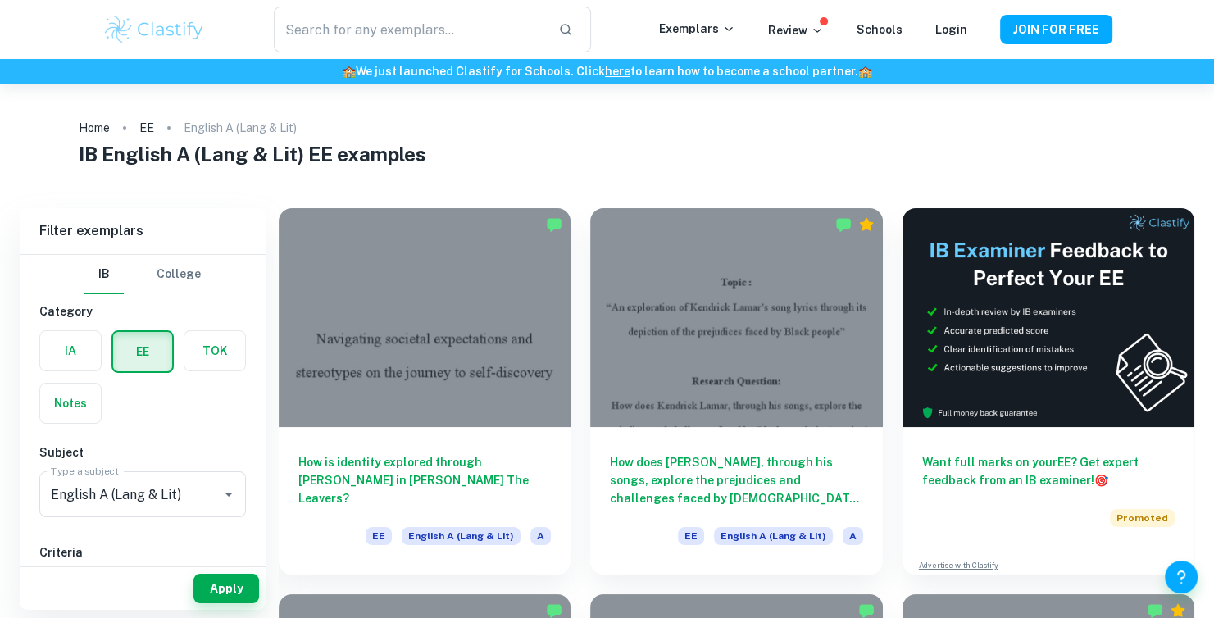
click at [125, 355] on label "button" at bounding box center [142, 351] width 59 height 39
click at [0, 0] on input "radio" at bounding box center [0, 0] width 0 height 0
click at [166, 504] on input "English A (Lang & Lit)" at bounding box center [120, 494] width 146 height 31
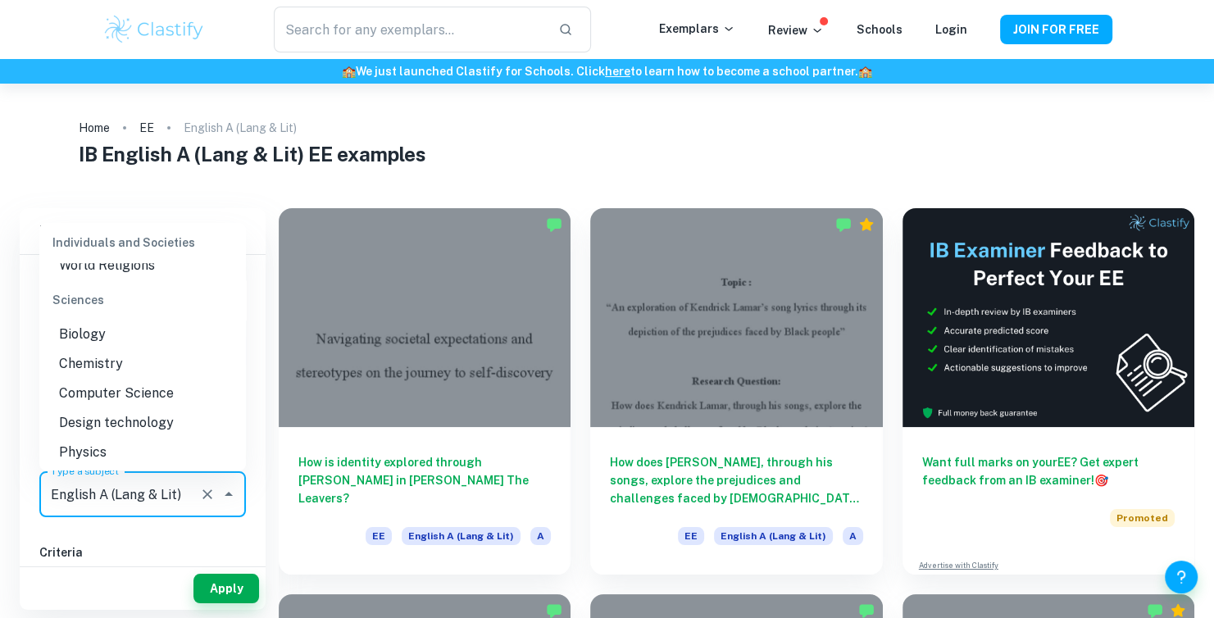
scroll to position [1848, 0]
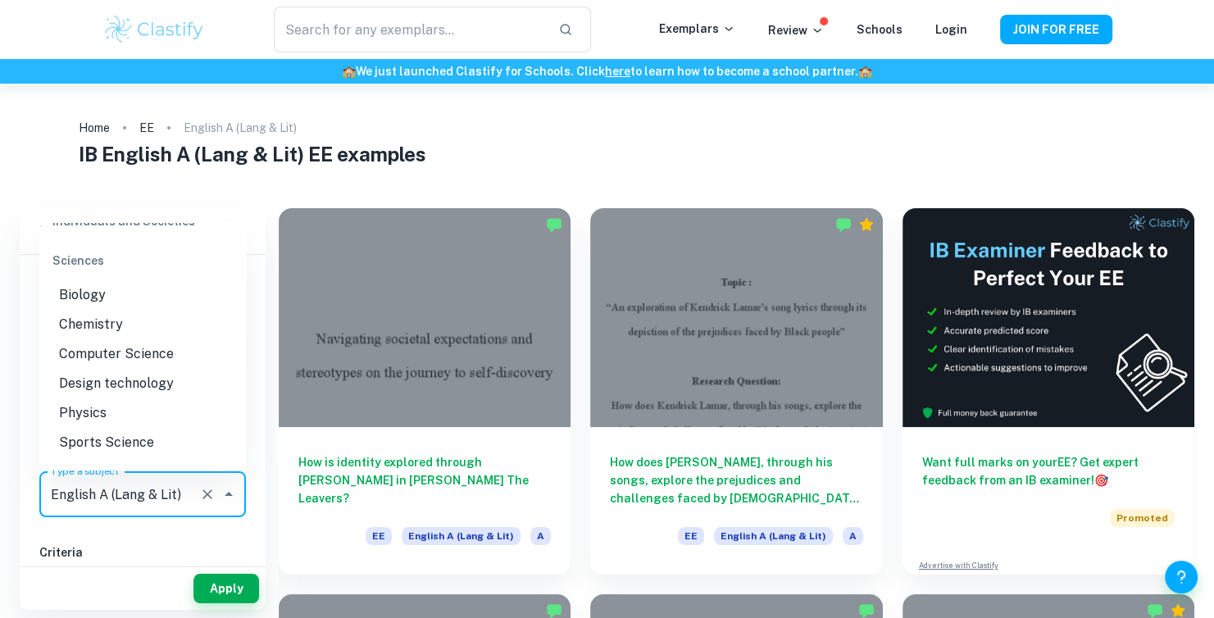
drag, startPoint x: 122, startPoint y: 405, endPoint x: 129, endPoint y: 412, distance: 9.3
click at [122, 398] on li "Design technology" at bounding box center [142, 384] width 207 height 30
type input "Design technology"
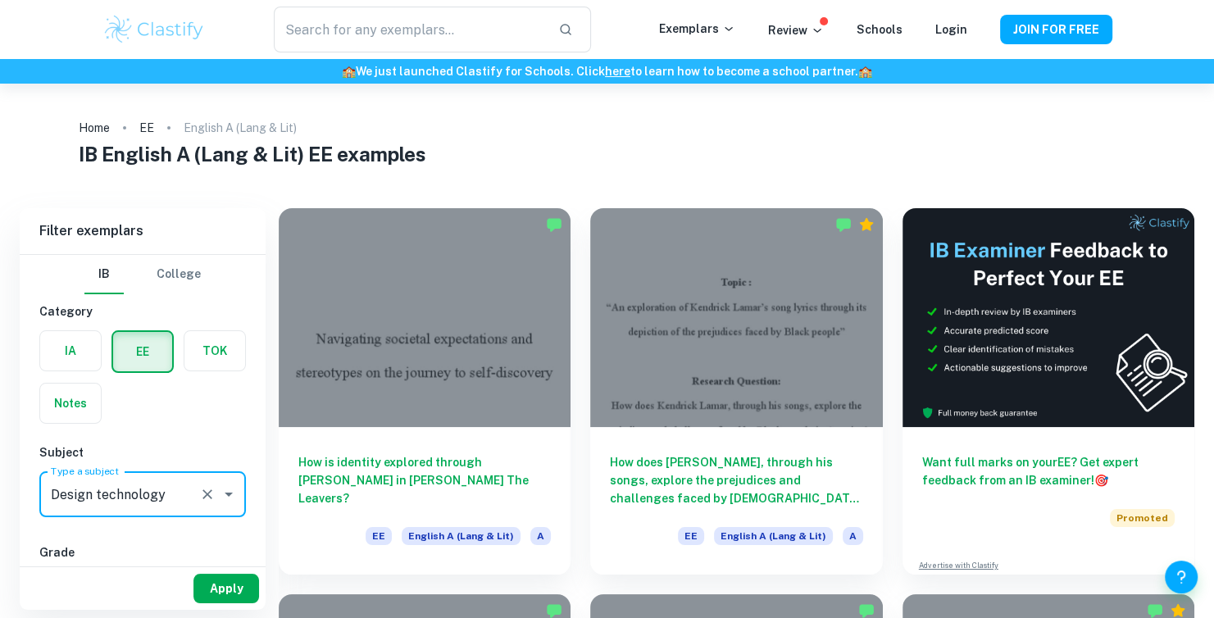
click at [222, 586] on button "Apply" at bounding box center [226, 589] width 66 height 30
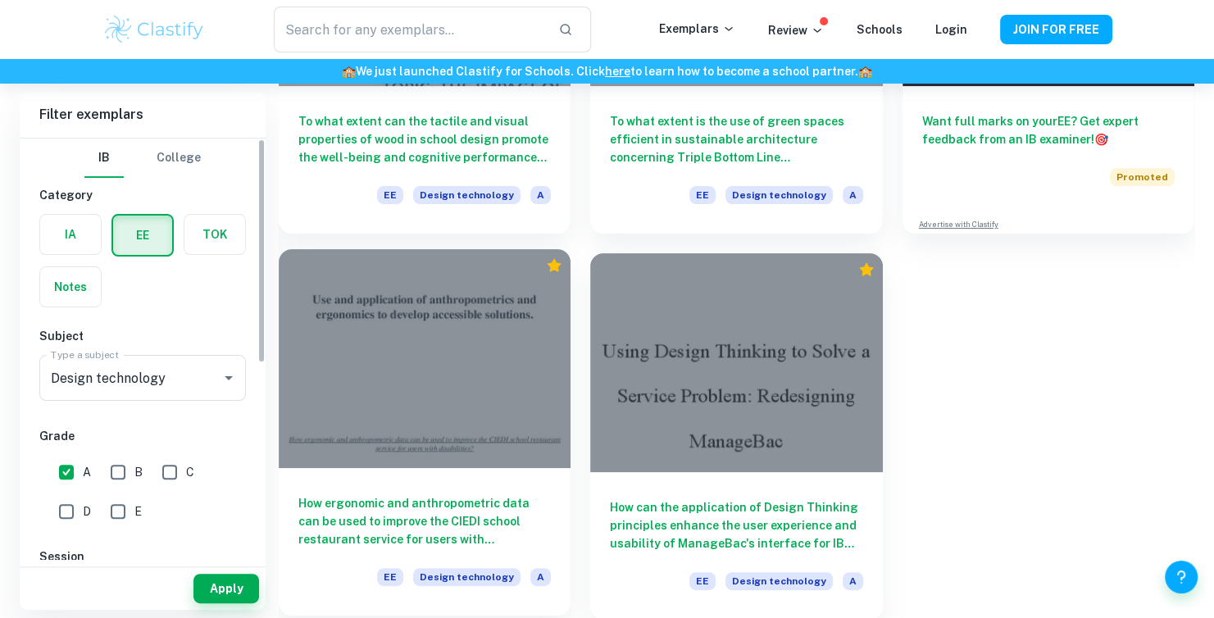
scroll to position [342, 0]
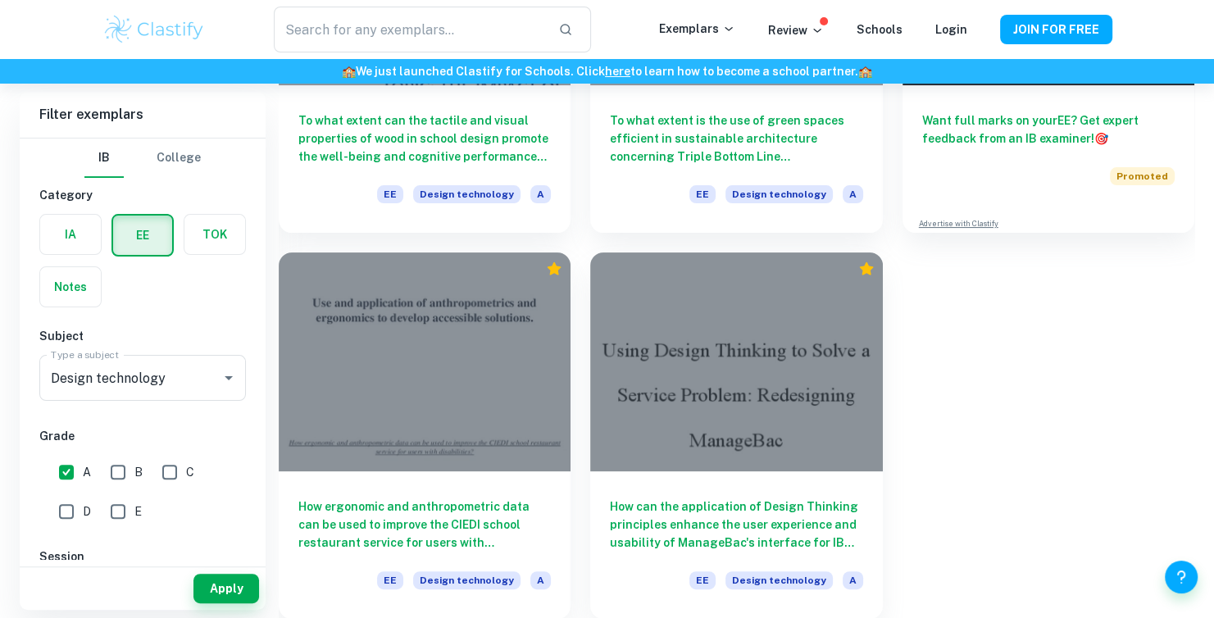
drag, startPoint x: 130, startPoint y: 477, endPoint x: 140, endPoint y: 474, distance: 11.2
click at [130, 477] on input "B" at bounding box center [118, 472] width 33 height 33
checkbox input "true"
click at [184, 465] on input "C" at bounding box center [169, 472] width 33 height 33
checkbox input "true"
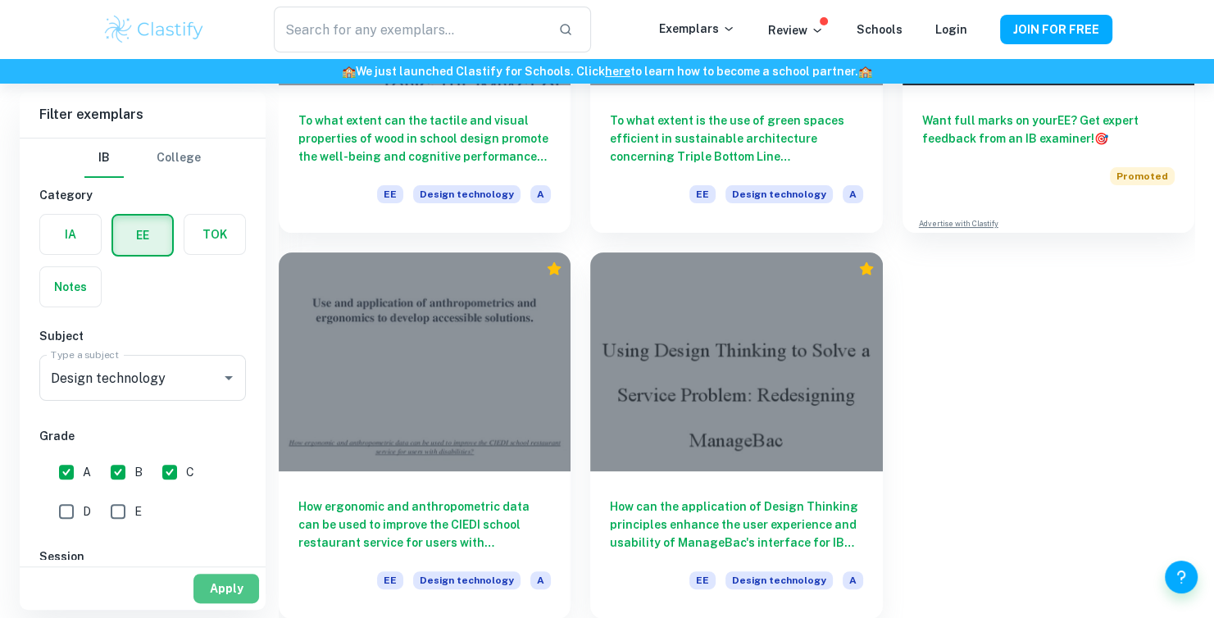
click at [209, 586] on button "Apply" at bounding box center [226, 589] width 66 height 30
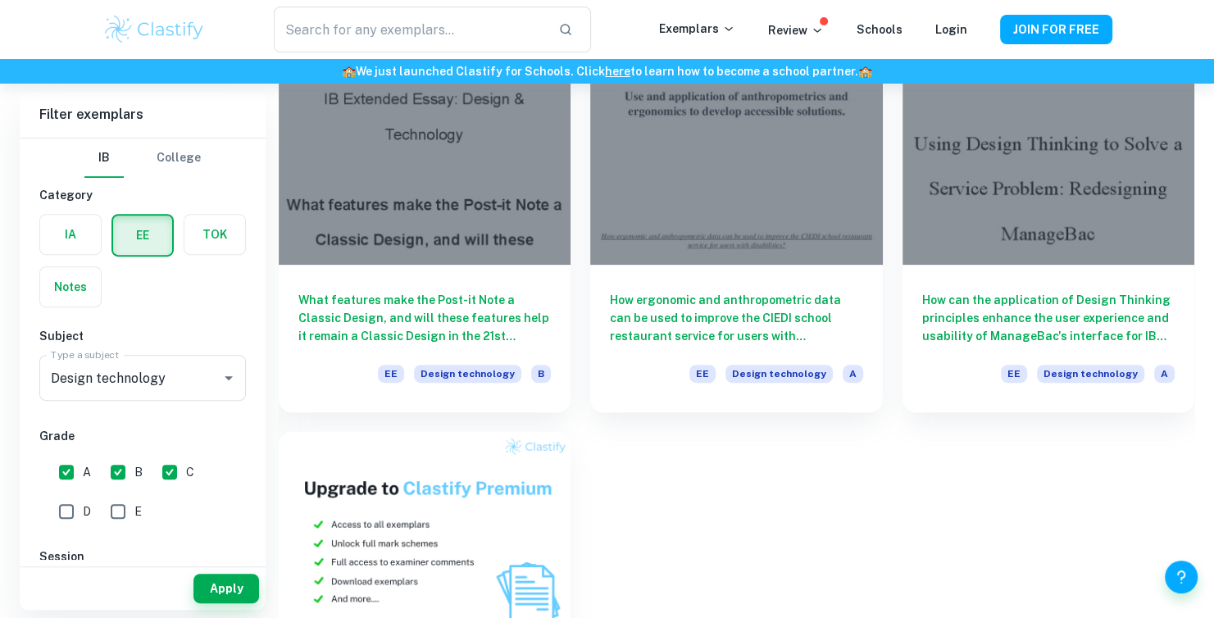
scroll to position [619, 0]
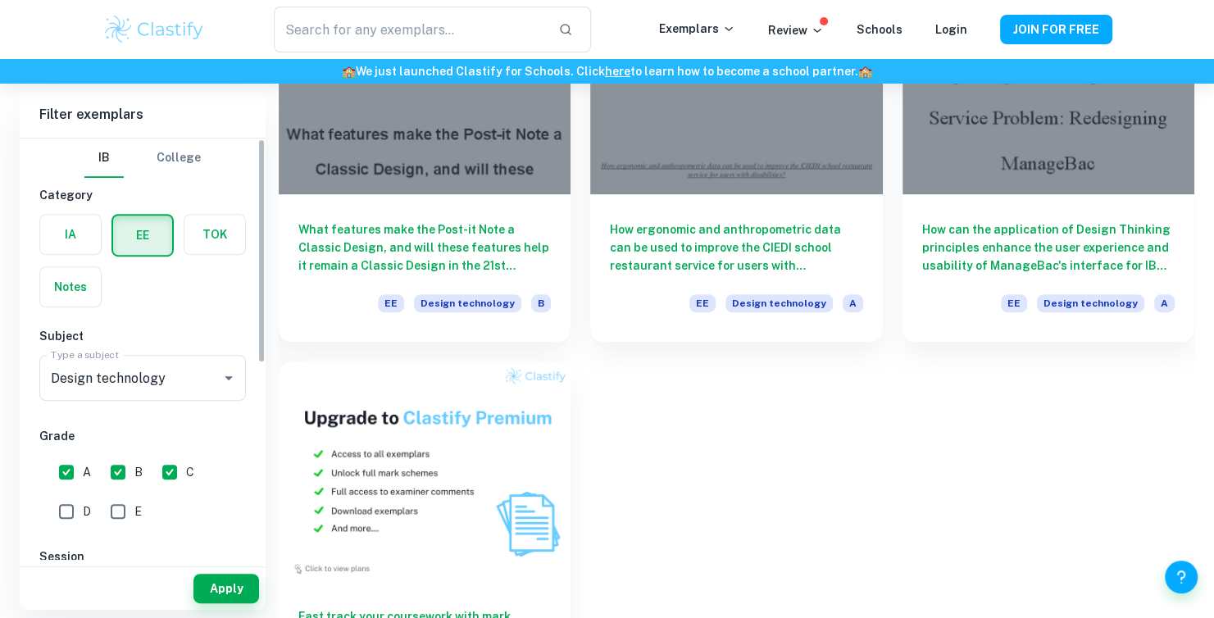
click at [83, 512] on span "D" at bounding box center [87, 512] width 8 height 18
click at [83, 512] on input "D" at bounding box center [66, 511] width 33 height 33
checkbox input "true"
click at [121, 507] on input "E" at bounding box center [118, 511] width 33 height 33
checkbox input "true"
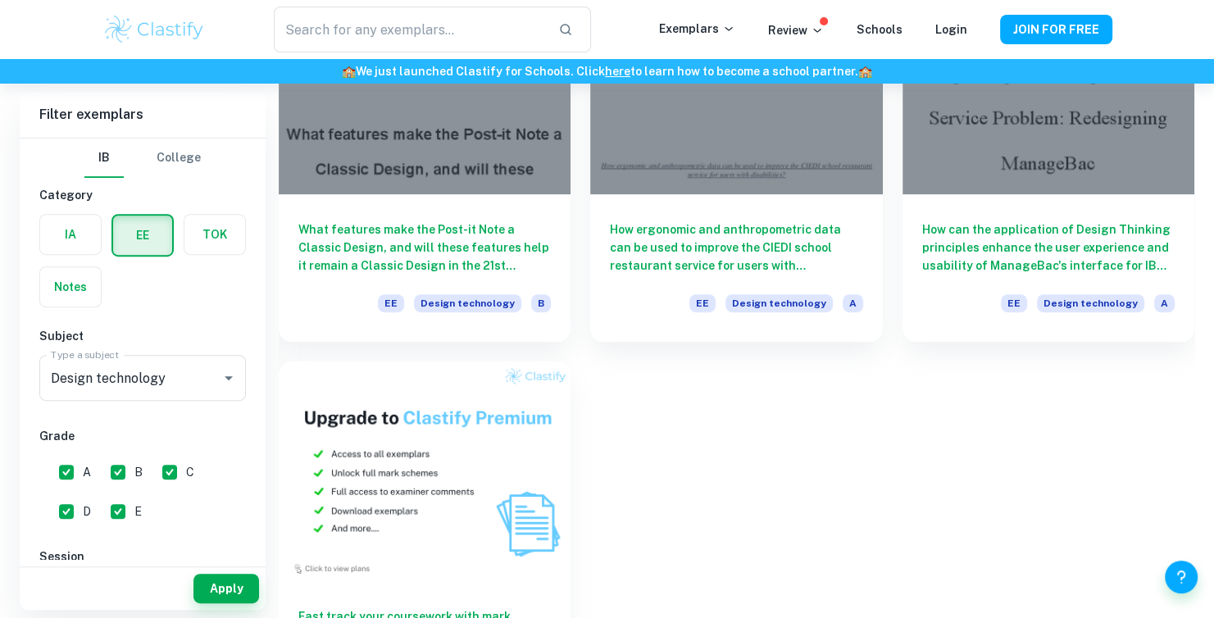
click at [224, 588] on button "Apply" at bounding box center [226, 589] width 66 height 30
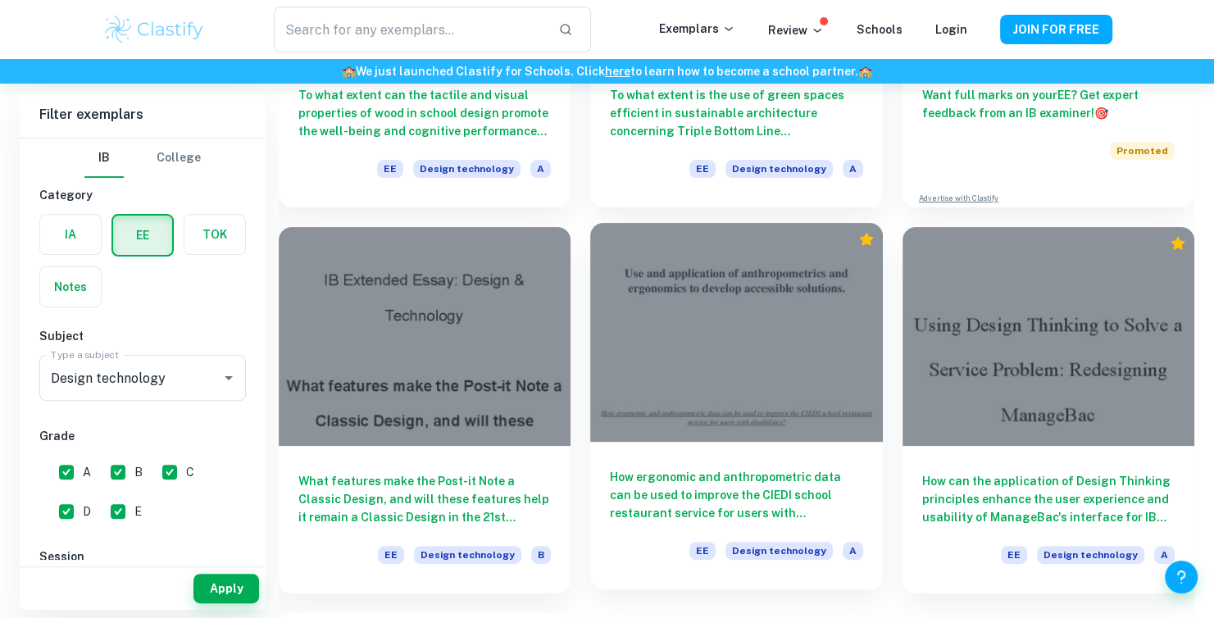
scroll to position [537, 0]
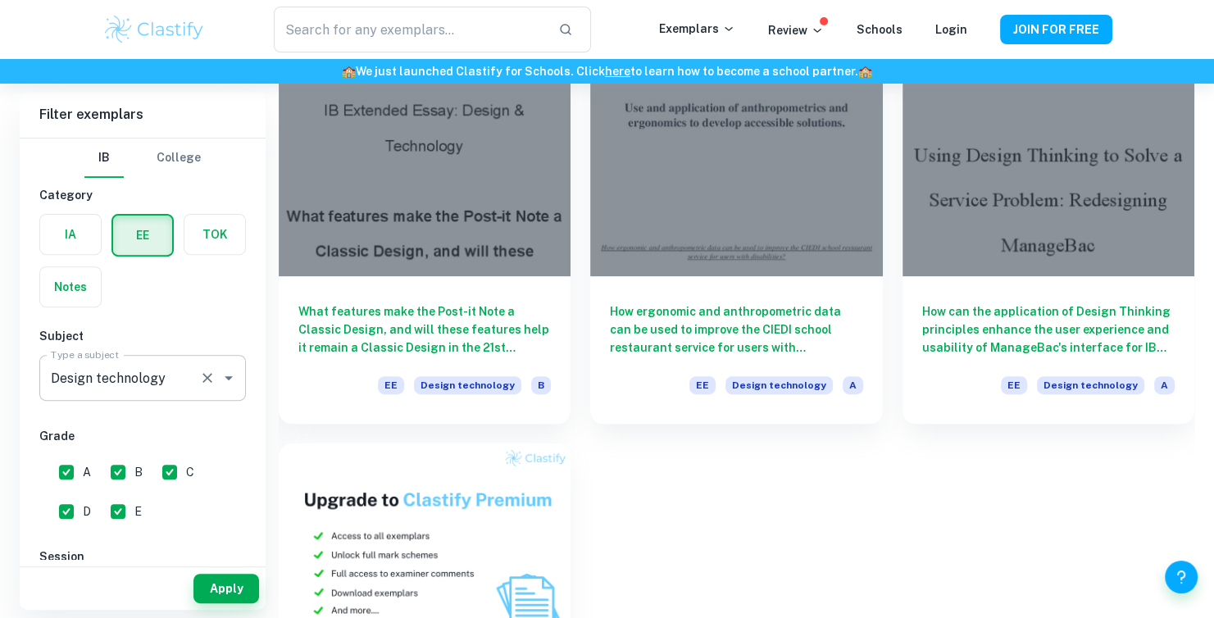
click at [190, 375] on input "Design technology" at bounding box center [120, 377] width 146 height 31
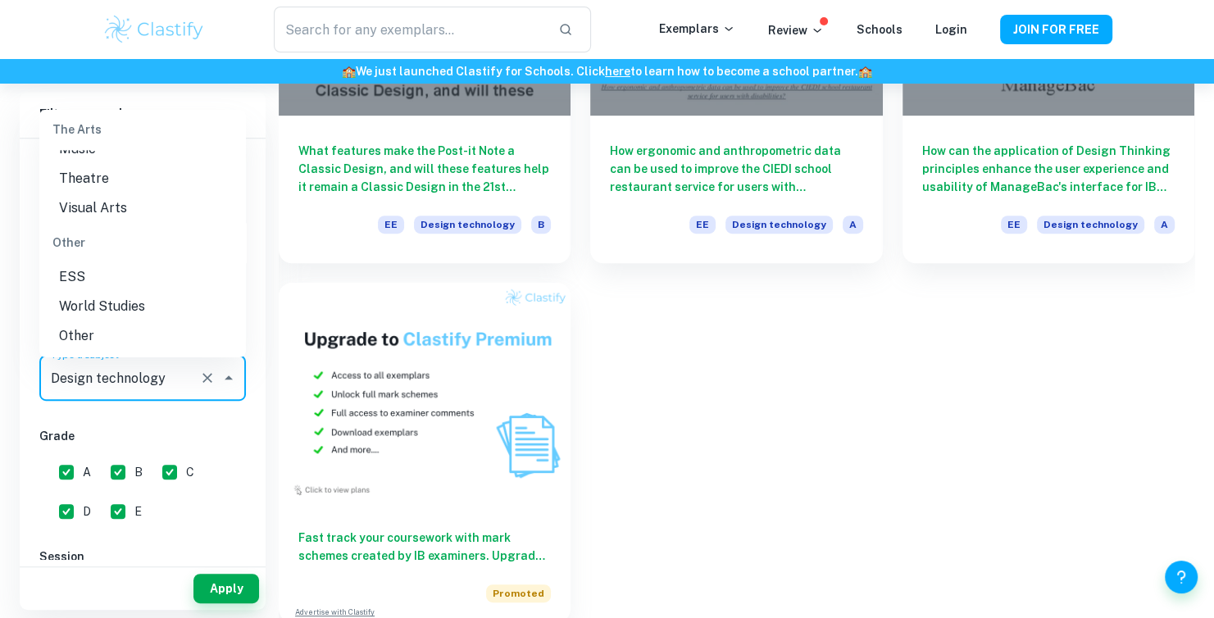
scroll to position [701, 0]
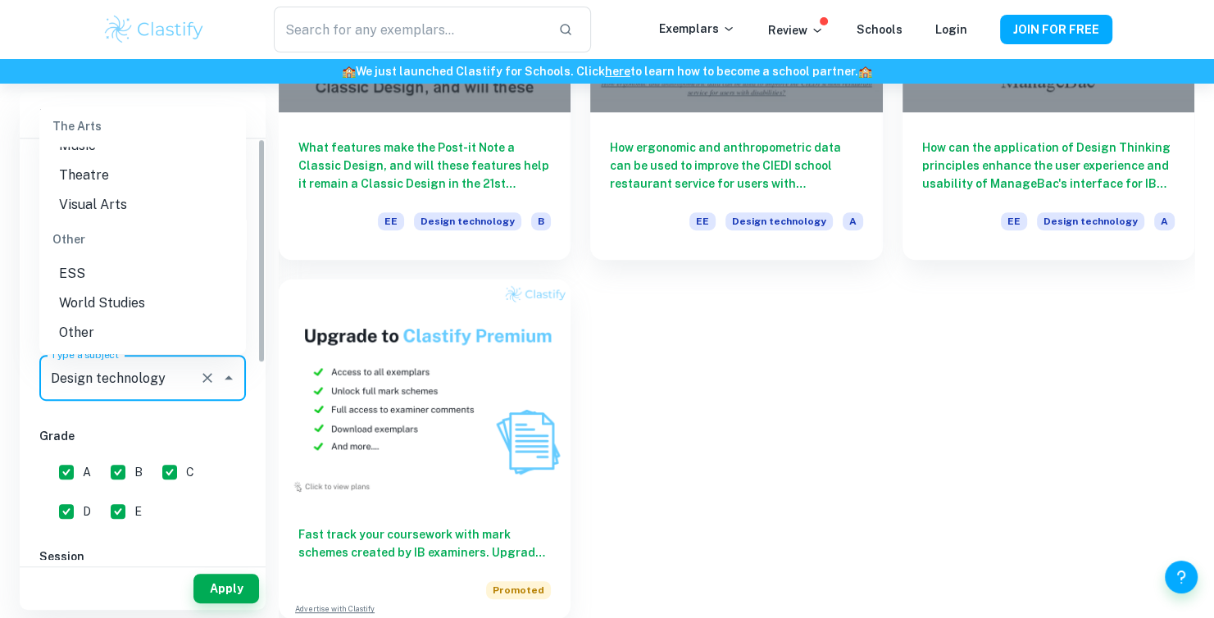
click at [762, 483] on div "To what extent can the tactile and visual properties of wood in school design p…" at bounding box center [726, 53] width 935 height 1131
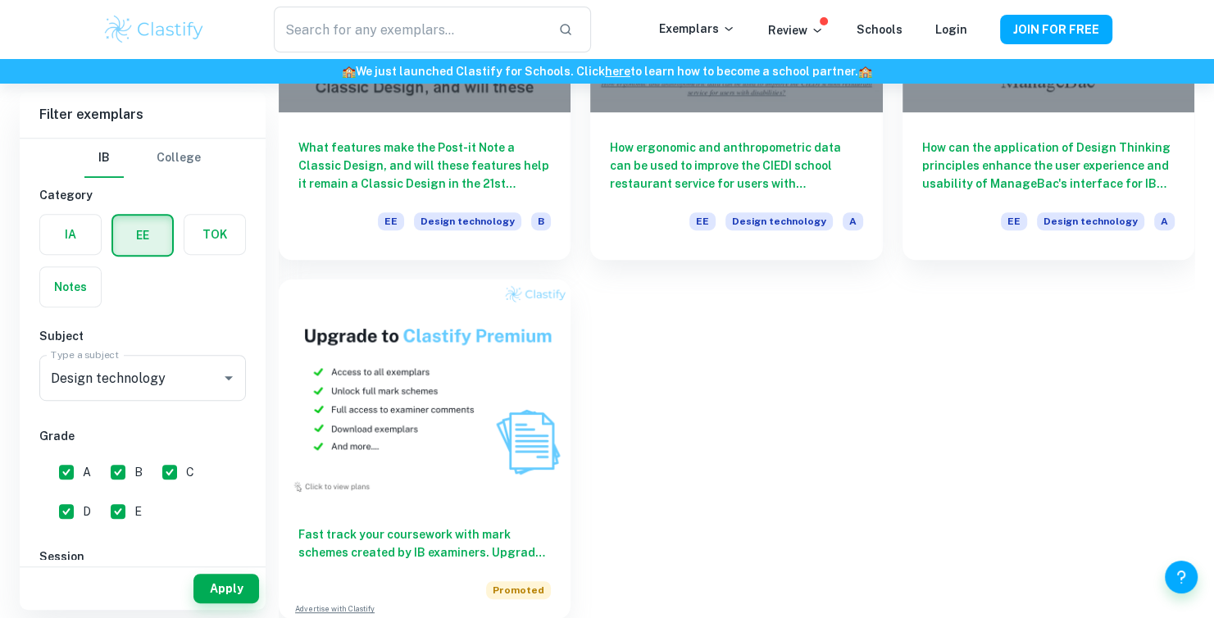
type input "English A (Lang & Lit)"
